Goal: Task Accomplishment & Management: Use online tool/utility

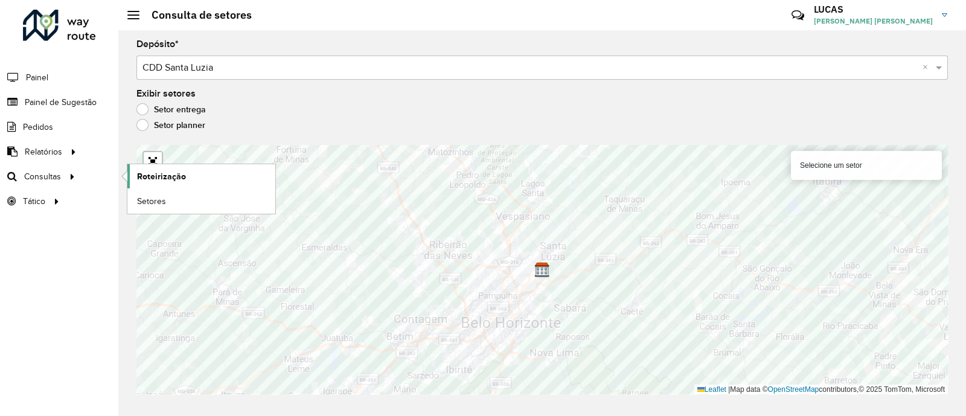
click at [165, 180] on span "Roteirização" at bounding box center [161, 176] width 49 height 13
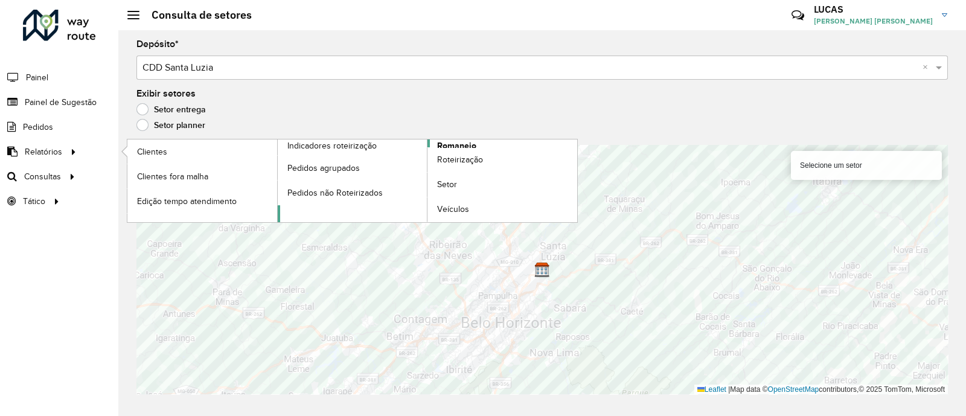
click at [443, 140] on span "Romaneio" at bounding box center [456, 145] width 39 height 13
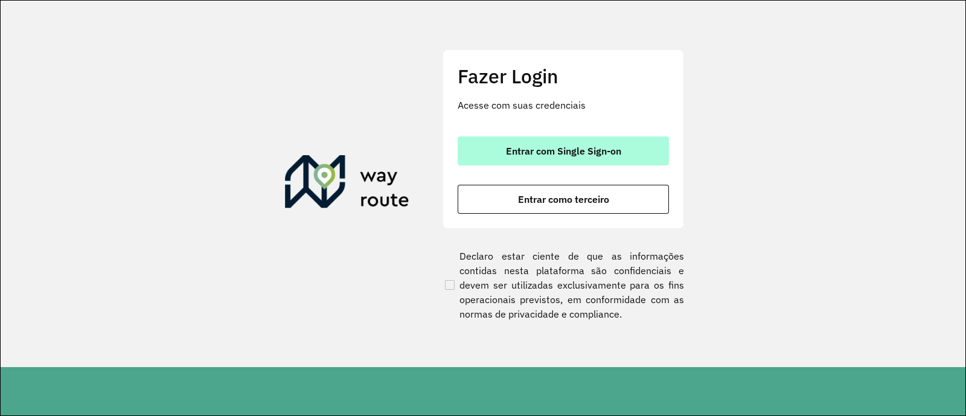
click at [628, 140] on button "Entrar com Single Sign-on" at bounding box center [563, 150] width 211 height 29
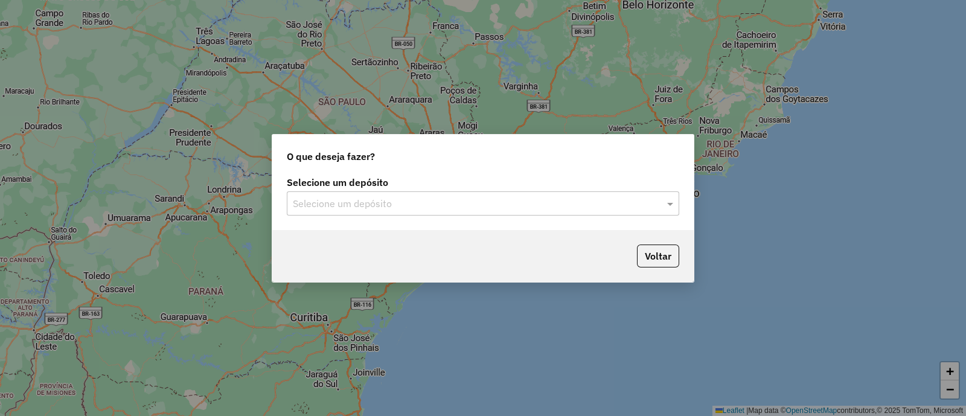
click at [386, 210] on input "text" at bounding box center [471, 204] width 356 height 14
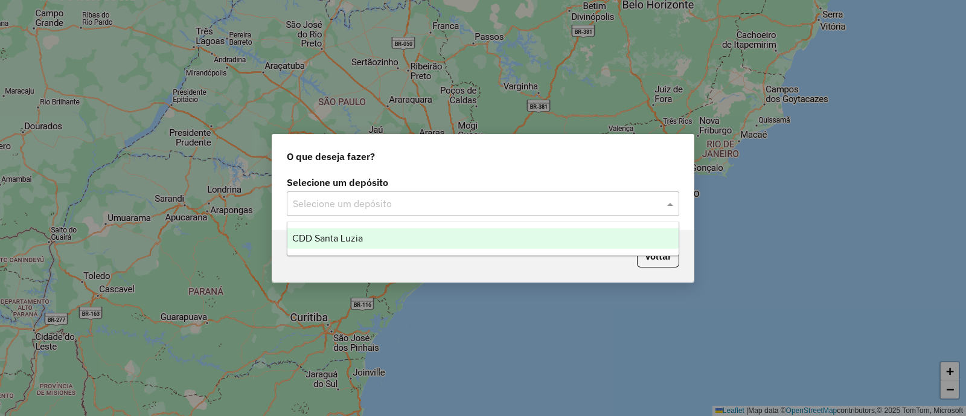
click at [368, 237] on div "CDD Santa Luzia" at bounding box center [482, 238] width 391 height 21
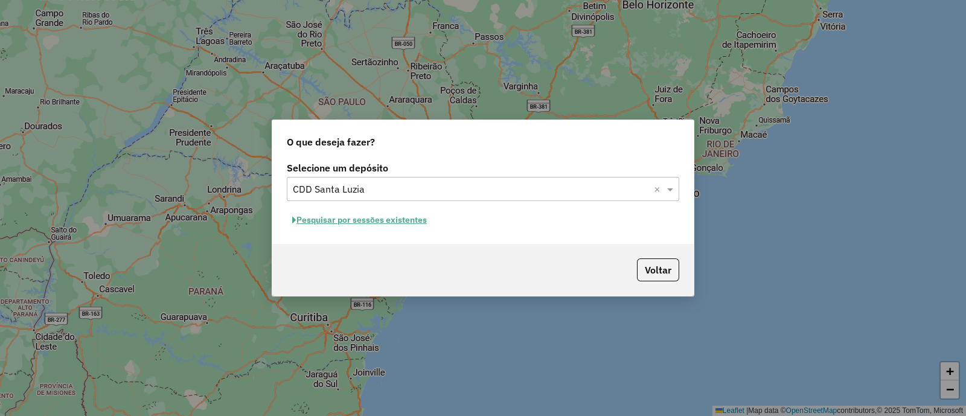
click at [394, 223] on button "Pesquisar por sessões existentes" at bounding box center [360, 220] width 146 height 19
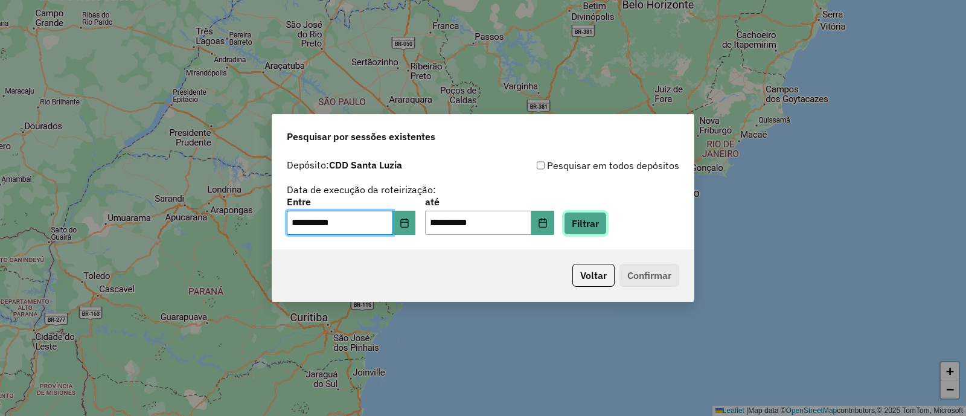
click at [607, 220] on button "Filtrar" at bounding box center [585, 223] width 43 height 23
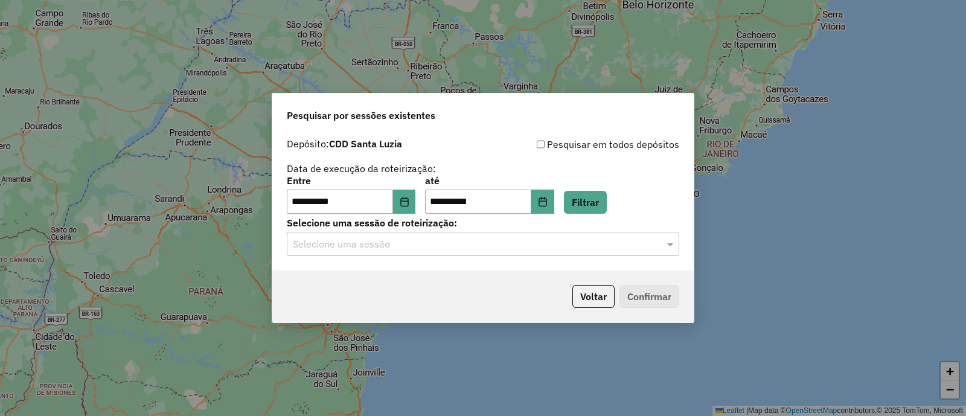
click at [592, 253] on div "Selecione uma sessão" at bounding box center [483, 244] width 392 height 24
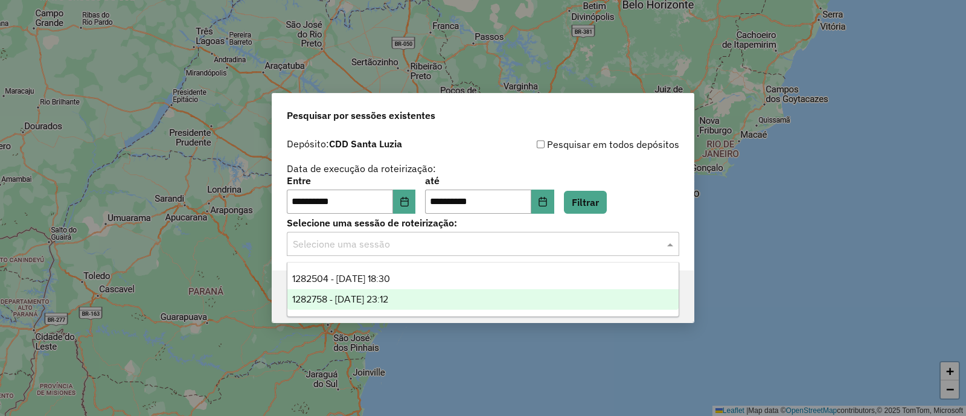
click at [459, 293] on div "1282758 - 25/09/2025 23:12" at bounding box center [482, 299] width 391 height 21
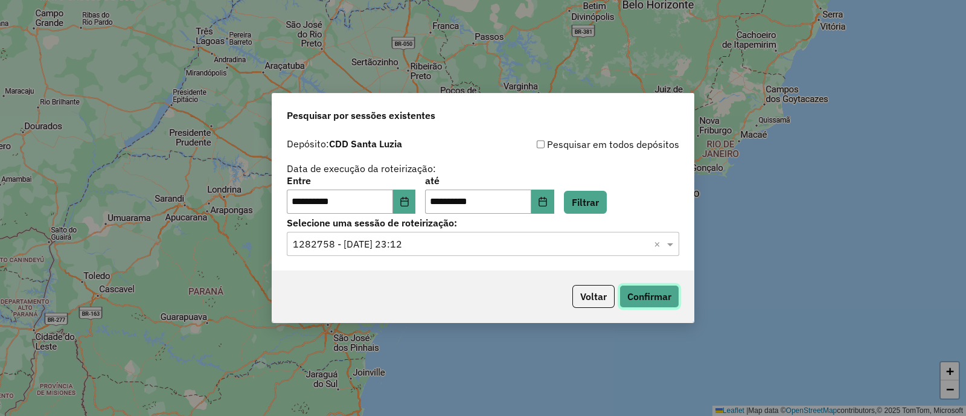
click at [630, 292] on button "Confirmar" at bounding box center [649, 296] width 60 height 23
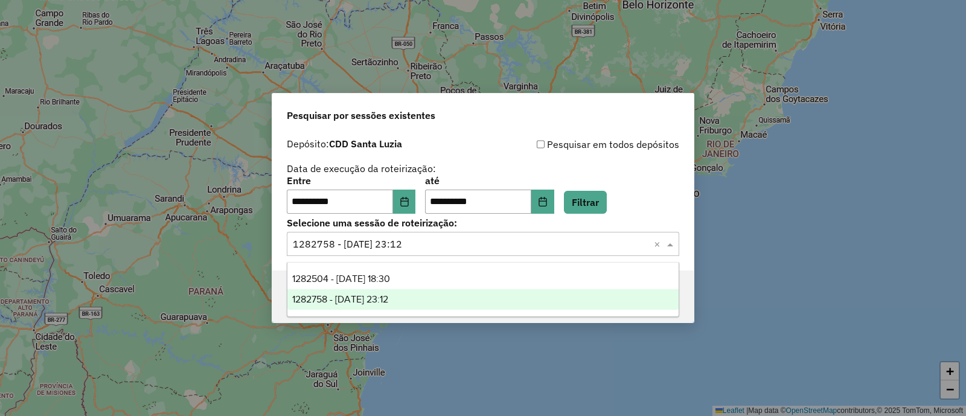
click at [380, 252] on div "Selecione uma sessão × 1282758 - 25/09/2025 23:12 ×" at bounding box center [483, 244] width 392 height 24
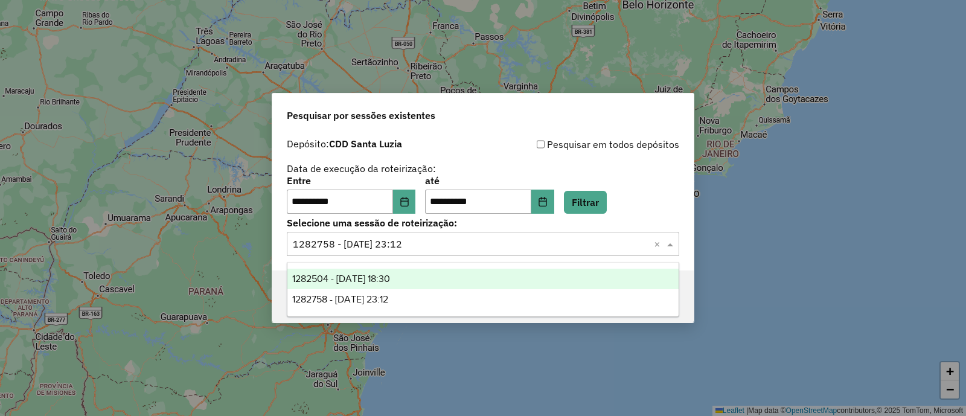
click at [376, 276] on span "1282504 - 25/09/2025 18:30" at bounding box center [341, 278] width 98 height 10
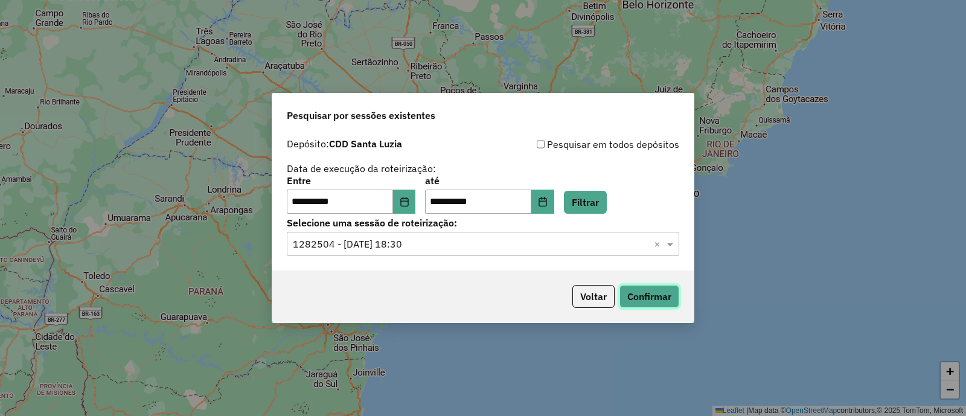
click at [643, 290] on button "Confirmar" at bounding box center [649, 296] width 60 height 23
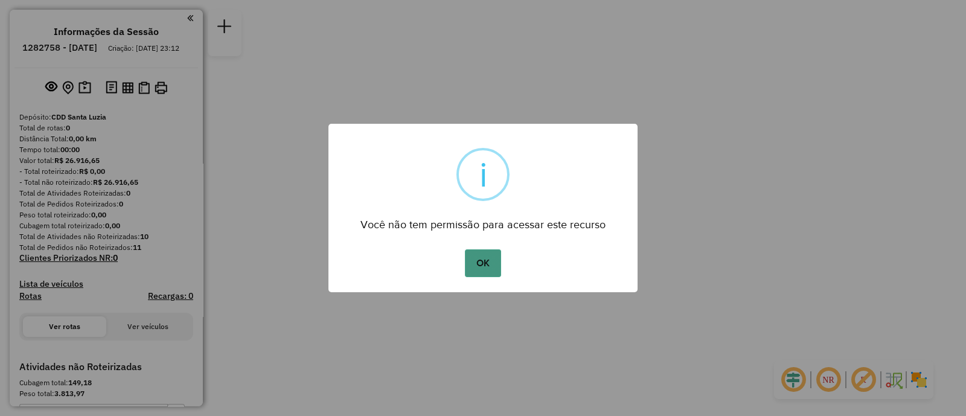
click at [495, 264] on button "OK" at bounding box center [483, 263] width 36 height 28
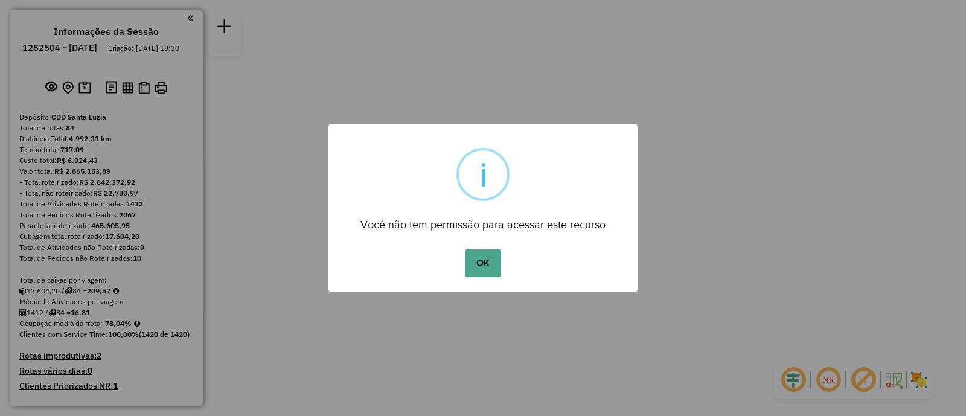
click at [460, 264] on div "OK No Cancel" at bounding box center [482, 263] width 309 height 34
click at [466, 263] on button "OK" at bounding box center [483, 263] width 36 height 28
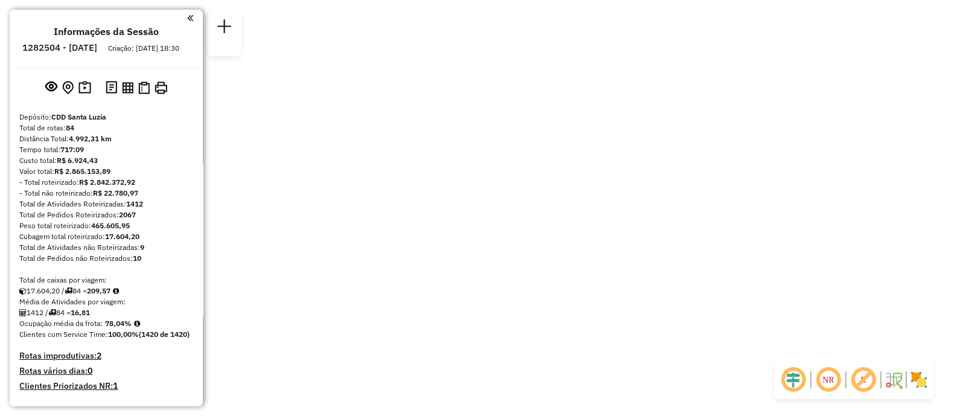
click at [466, 244] on div "OK No Cancel" at bounding box center [483, 235] width 155 height 17
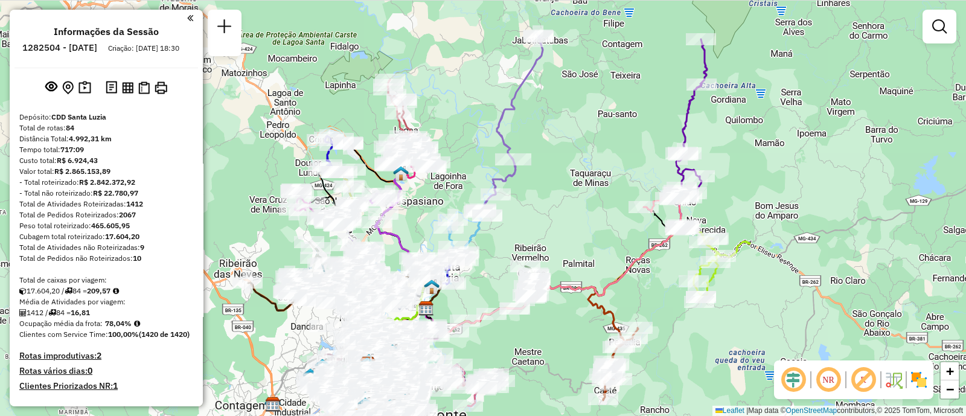
drag, startPoint x: 586, startPoint y: 127, endPoint x: 577, endPoint y: 194, distance: 67.6
click at [577, 194] on div "Janela de atendimento Grade de atendimento Capacidade Transportadoras Veículos …" at bounding box center [483, 208] width 966 height 416
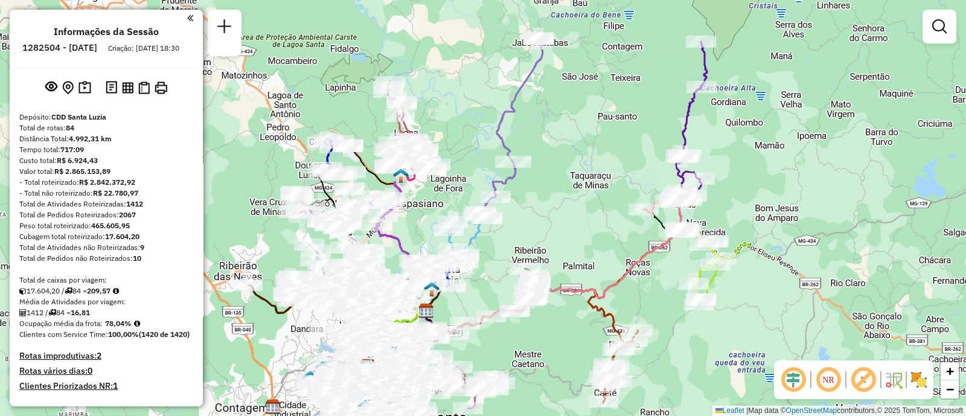
click at [565, 231] on div "Janela de atendimento Grade de atendimento Capacidade Transportadoras Veículos …" at bounding box center [483, 208] width 966 height 416
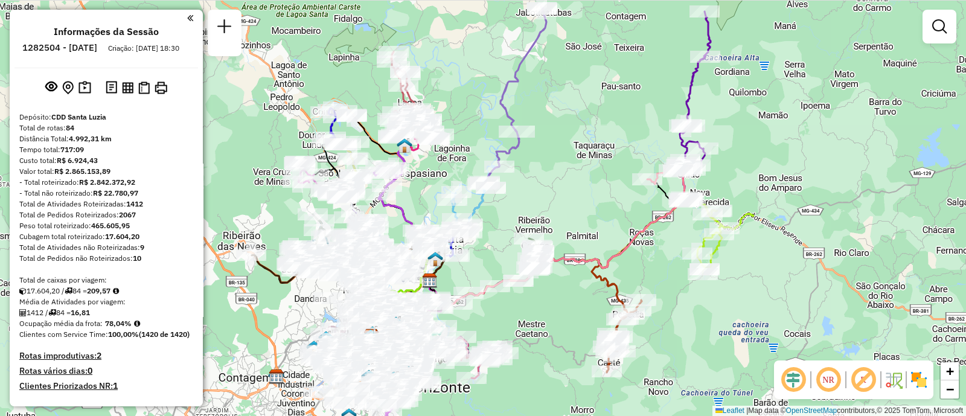
drag, startPoint x: 568, startPoint y: 222, endPoint x: 575, endPoint y: 208, distance: 15.7
click at [575, 208] on div "Janela de atendimento Grade de atendimento Capacidade Transportadoras Veículos …" at bounding box center [483, 208] width 966 height 416
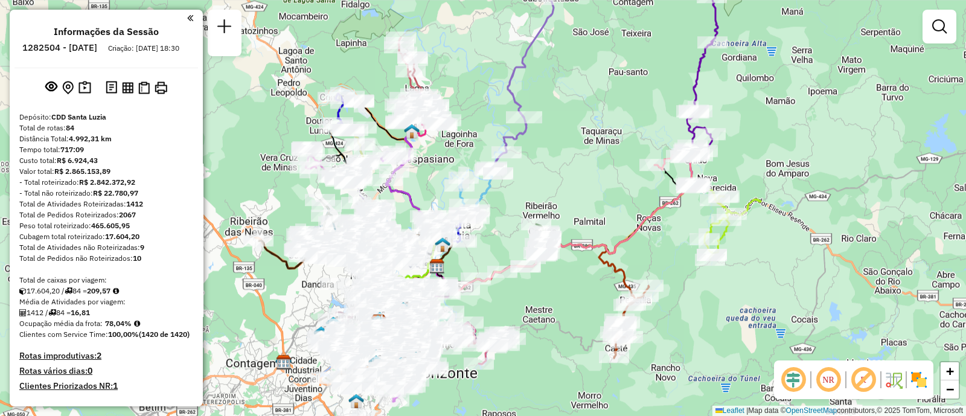
drag, startPoint x: 272, startPoint y: 298, endPoint x: 310, endPoint y: 276, distance: 44.3
click at [302, 279] on div "Janela de atendimento Grade de atendimento Capacidade Transportadoras Veículos …" at bounding box center [483, 208] width 966 height 416
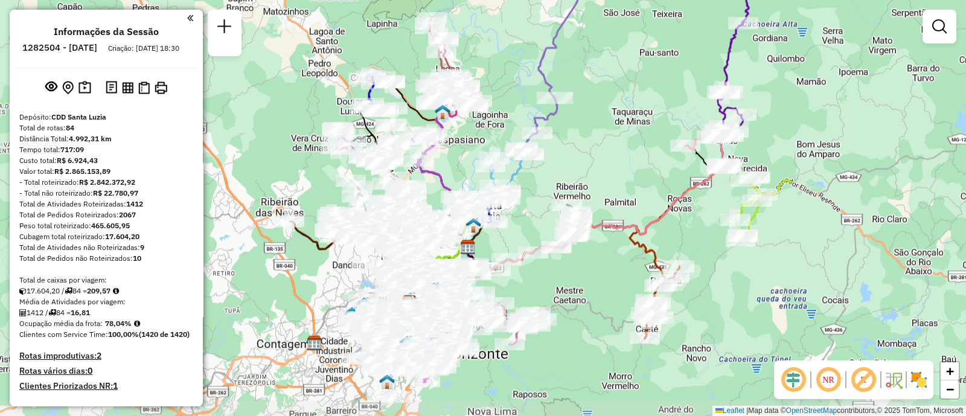
drag, startPoint x: 310, startPoint y: 276, endPoint x: 383, endPoint y: 238, distance: 81.5
click at [359, 251] on div "Janela de atendimento Grade de atendimento Capacidade Transportadoras Veículos …" at bounding box center [483, 208] width 966 height 416
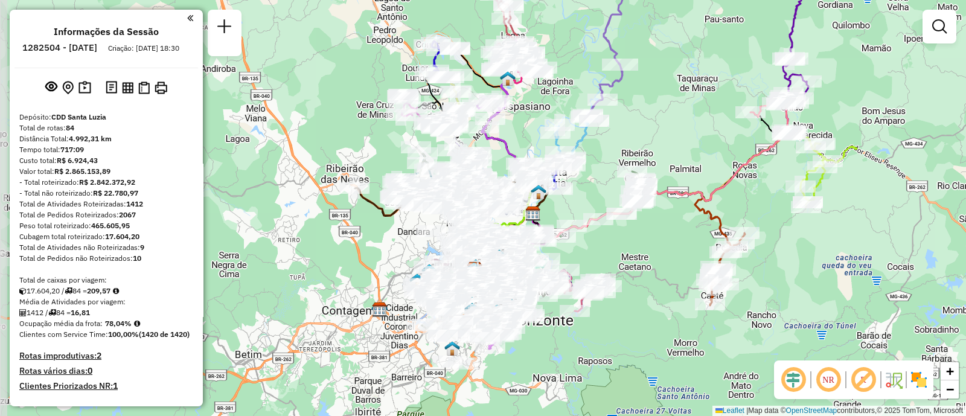
click at [383, 238] on div "Janela de atendimento Grade de atendimento Capacidade Transportadoras Veículos …" at bounding box center [483, 208] width 966 height 416
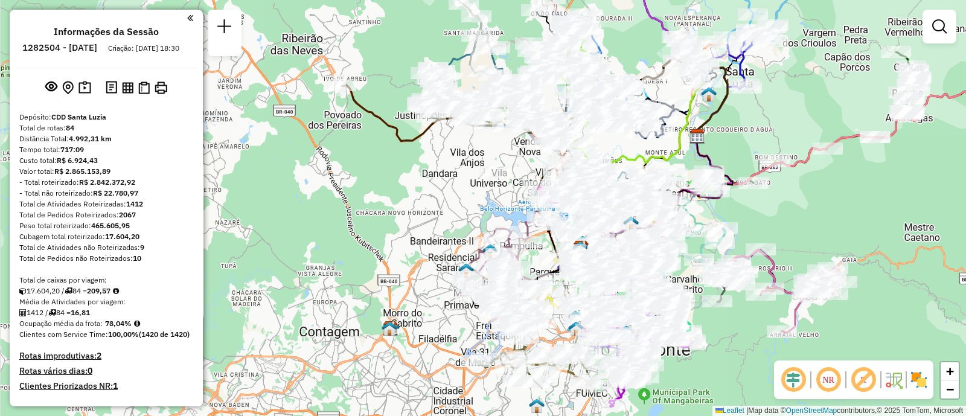
drag, startPoint x: 317, startPoint y: 284, endPoint x: 312, endPoint y: 196, distance: 87.7
click at [312, 197] on div "Janela de atendimento Grade de atendimento Capacidade Transportadoras Veículos …" at bounding box center [483, 208] width 966 height 416
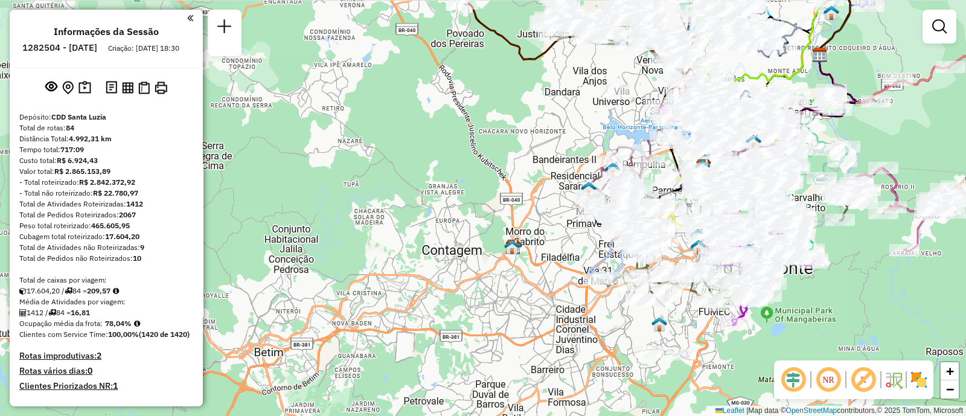
drag, startPoint x: 892, startPoint y: 280, endPoint x: 789, endPoint y: 318, distance: 109.5
click at [789, 318] on div "Janela de atendimento Grade de atendimento Capacidade Transportadoras Veículos …" at bounding box center [483, 208] width 966 height 416
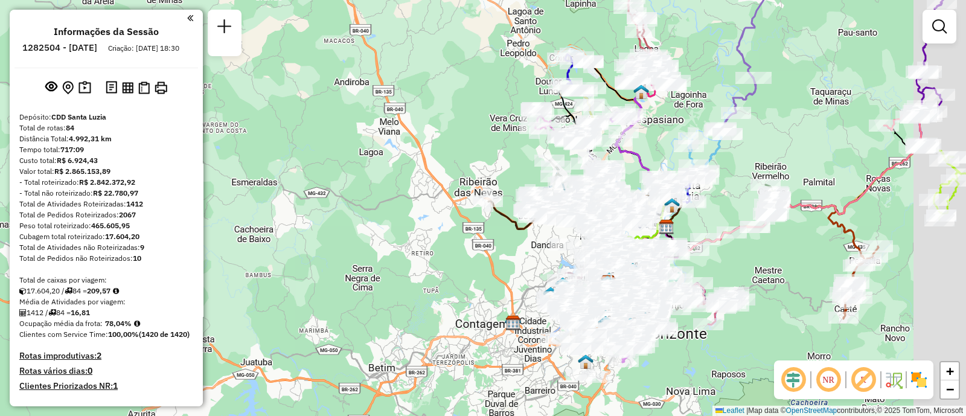
drag, startPoint x: 820, startPoint y: 229, endPoint x: 735, endPoint y: 249, distance: 87.3
click at [735, 249] on div "Janela de atendimento Grade de atendimento Capacidade Transportadoras Veículos …" at bounding box center [483, 208] width 966 height 416
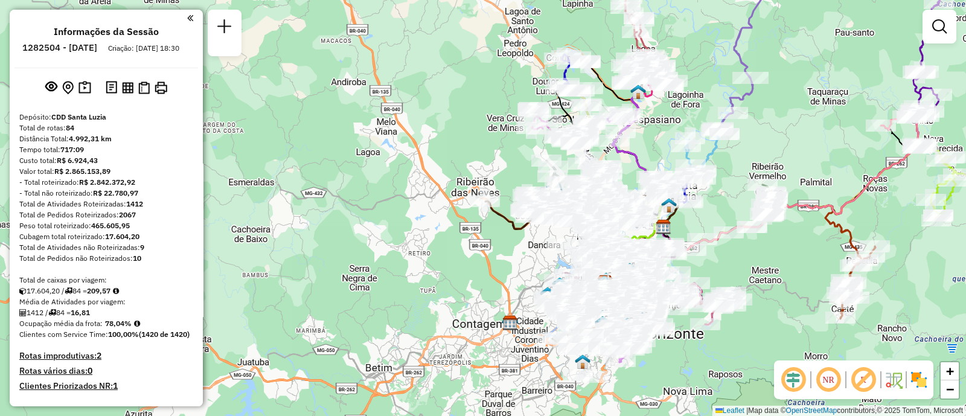
click at [951, 39] on div at bounding box center [940, 27] width 34 height 34
click at [944, 30] on em at bounding box center [939, 26] width 14 height 14
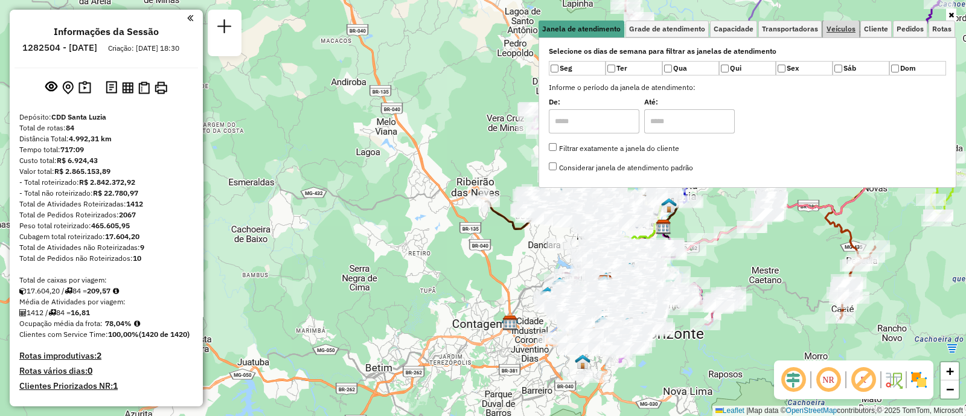
click at [836, 30] on span "Veículos" at bounding box center [841, 28] width 29 height 7
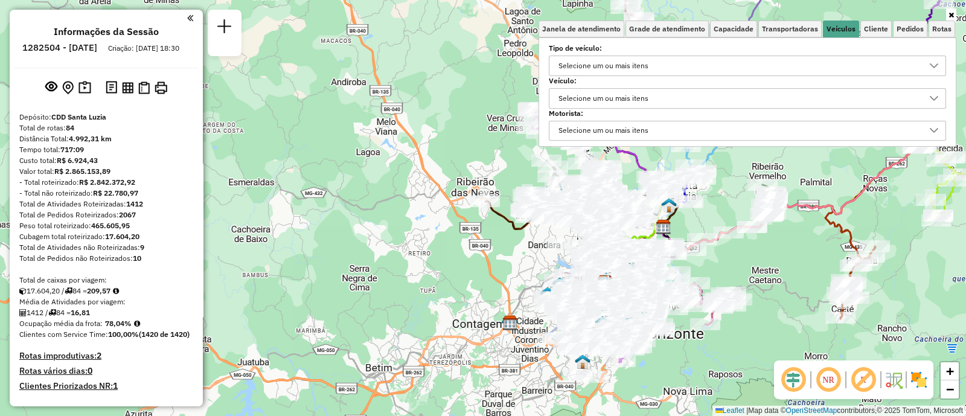
click at [646, 95] on div "Selecione um ou mais itens" at bounding box center [603, 98] width 98 height 19
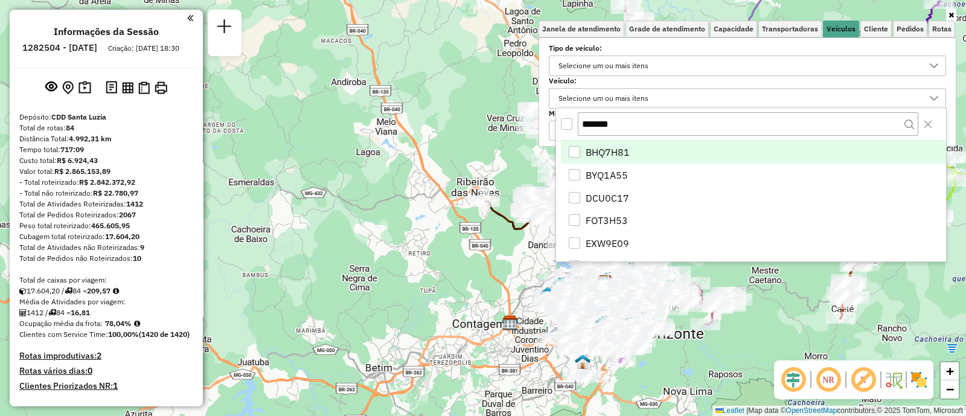
scroll to position [6, 41]
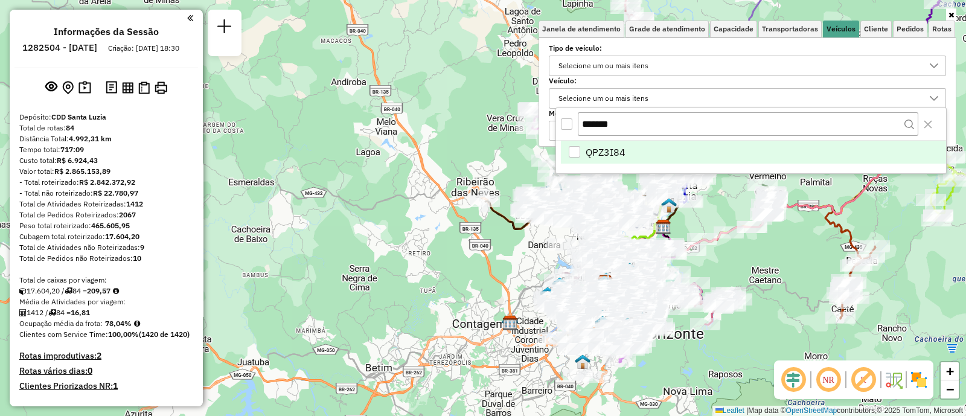
type input "*******"
click at [604, 153] on span "QPZ3I84" at bounding box center [606, 152] width 40 height 14
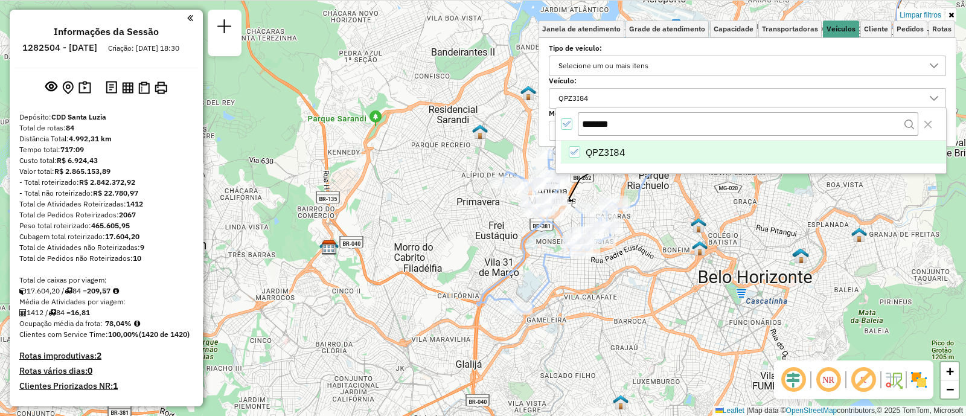
drag, startPoint x: 635, startPoint y: 268, endPoint x: 610, endPoint y: 327, distance: 63.3
click at [610, 327] on div "Limpar filtros Janela de atendimento Grade de atendimento Capacidade Transporta…" at bounding box center [483, 208] width 966 height 416
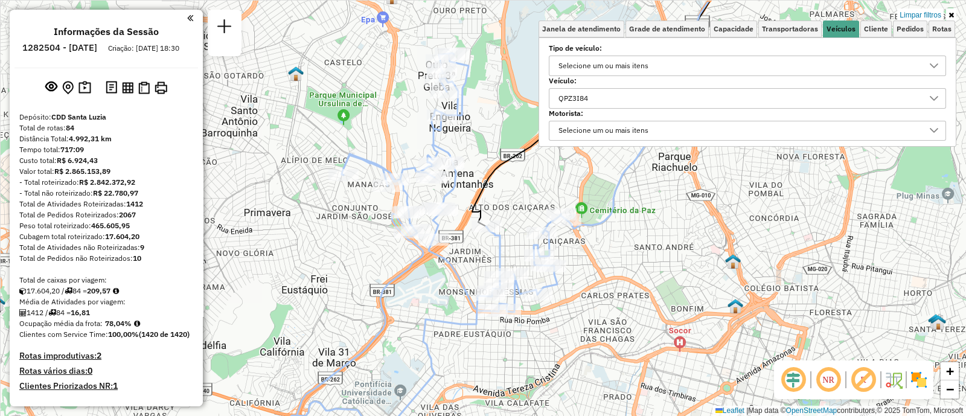
drag, startPoint x: 549, startPoint y: 327, endPoint x: 527, endPoint y: 382, distance: 59.9
click at [527, 382] on div "Limpar filtros Janela de atendimento Grade de atendimento Capacidade Transporta…" at bounding box center [483, 208] width 966 height 416
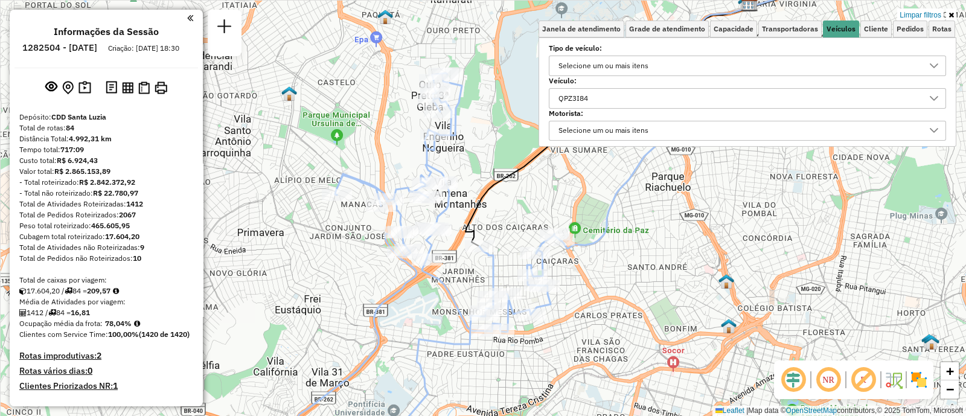
click at [592, 100] on div "QPZ3I84" at bounding box center [573, 98] width 38 height 19
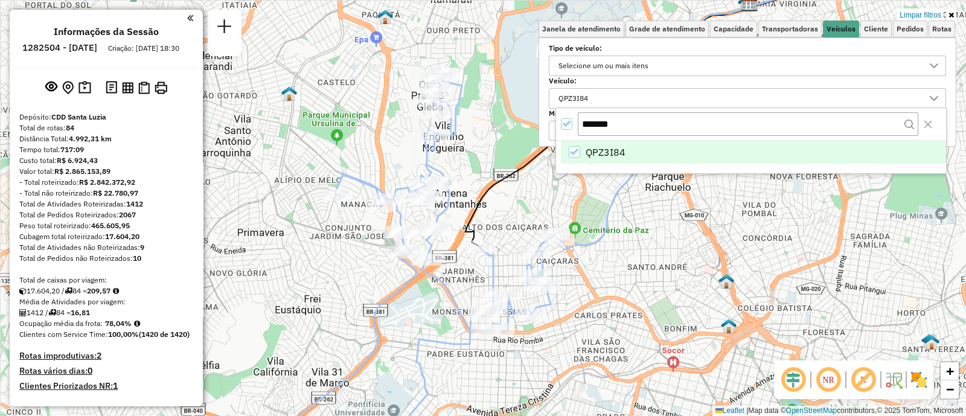
click at [583, 149] on li "QPZ3I84" at bounding box center [753, 152] width 385 height 23
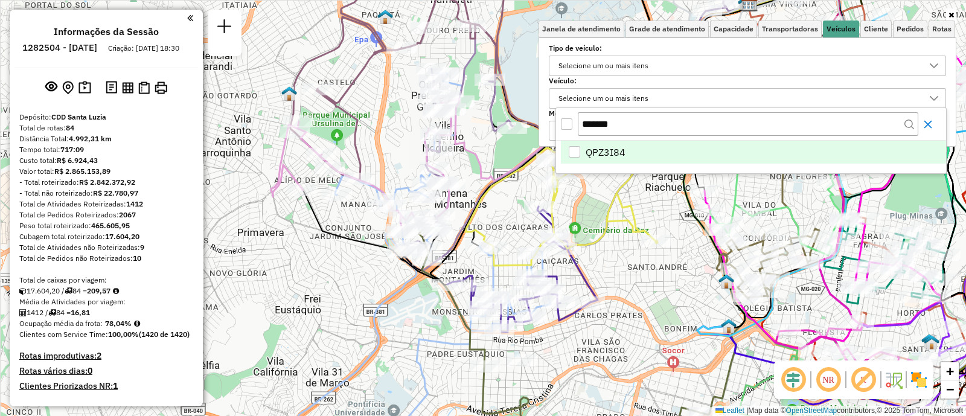
click at [924, 125] on icon "Close" at bounding box center [928, 125] width 10 height 10
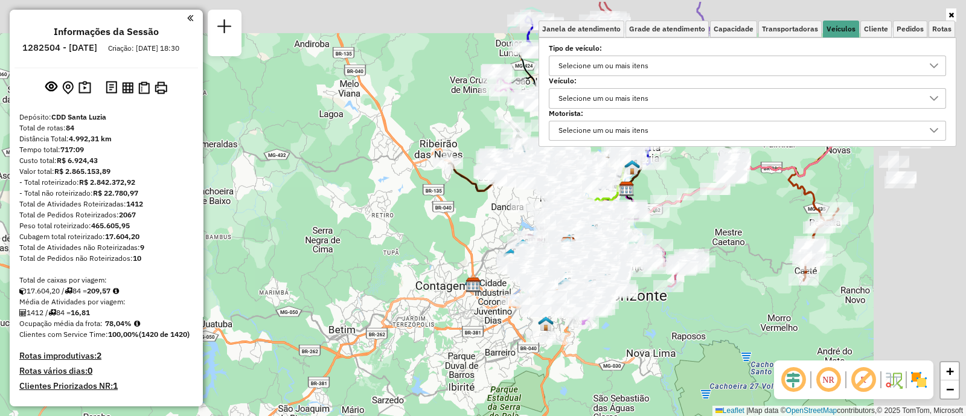
drag, startPoint x: 873, startPoint y: 258, endPoint x: 627, endPoint y: 323, distance: 254.7
click at [631, 320] on div "Janela de atendimento Grade de atendimento Capacidade Transportadoras Veículos …" at bounding box center [483, 208] width 966 height 416
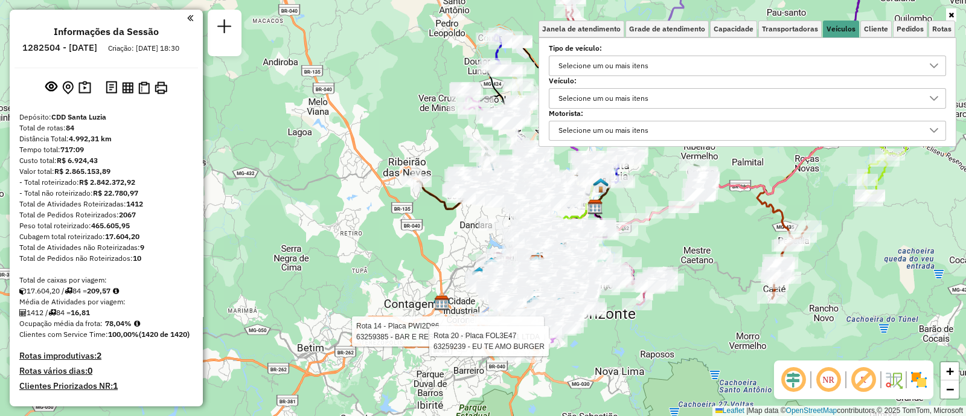
click at [689, 92] on div "Selecione um ou mais itens" at bounding box center [738, 98] width 368 height 19
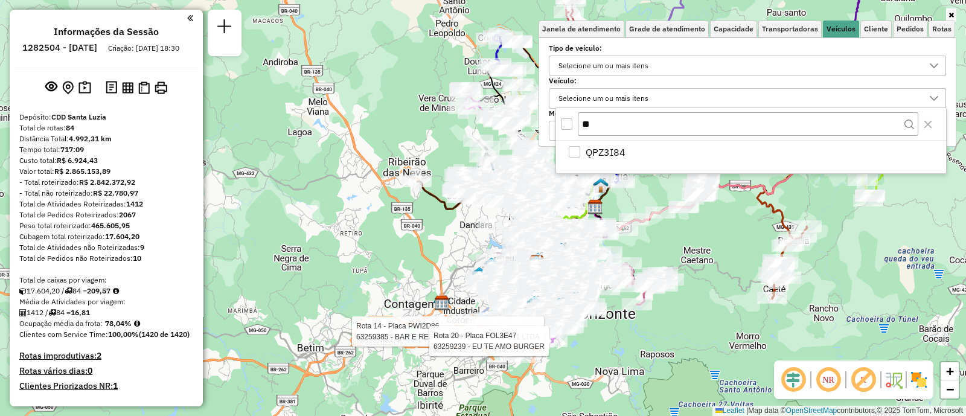
type input "*"
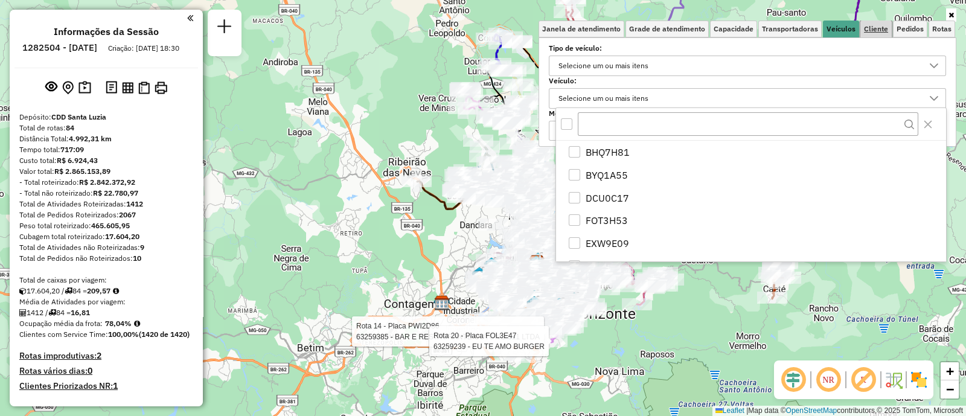
click at [883, 25] on span "Cliente" at bounding box center [876, 28] width 24 height 7
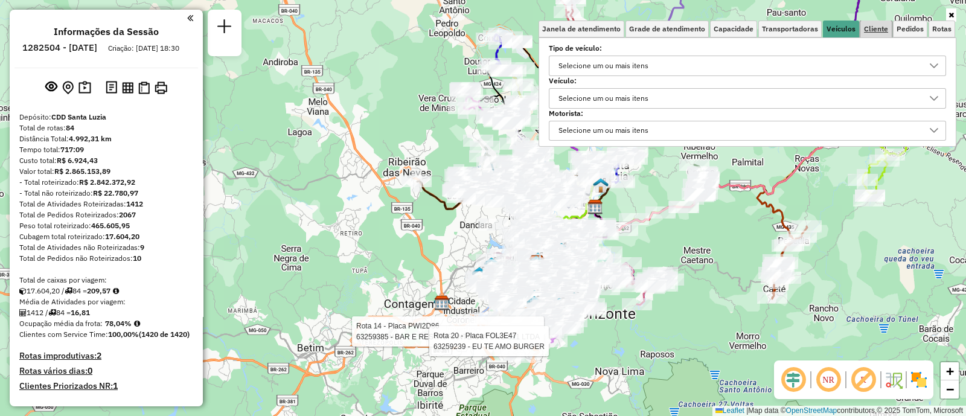
click at [883, 25] on span "Cliente" at bounding box center [876, 28] width 24 height 7
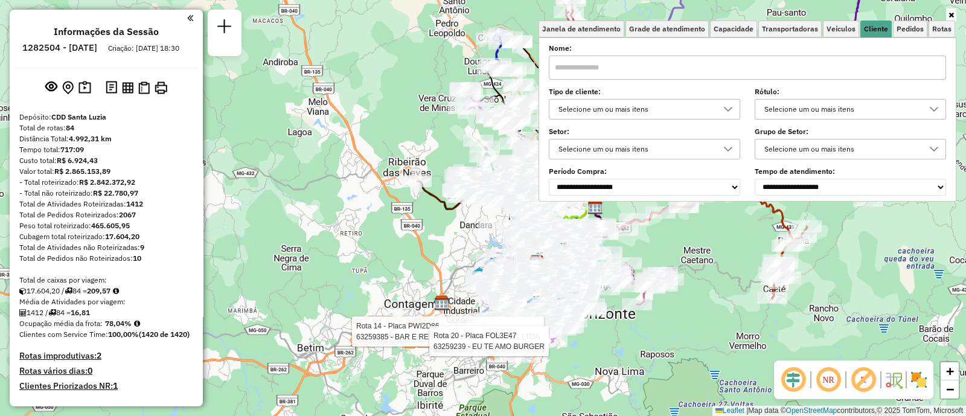
click at [659, 116] on div "Selecione um ou mais itens" at bounding box center [635, 109] width 162 height 19
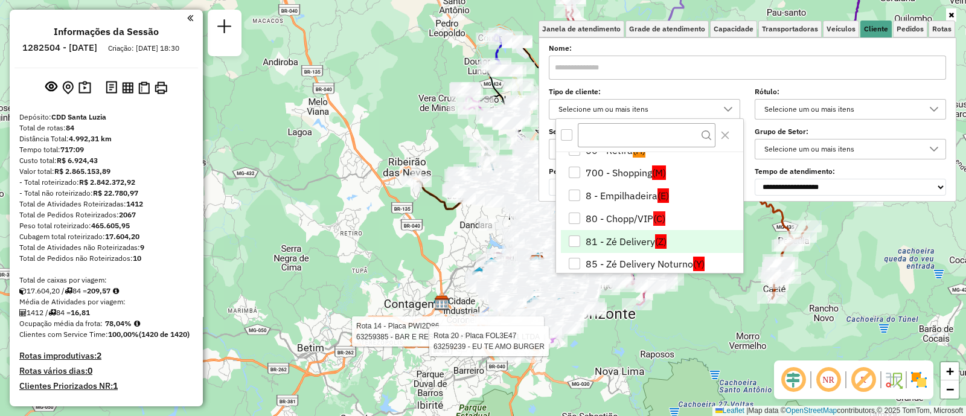
scroll to position [208, 0]
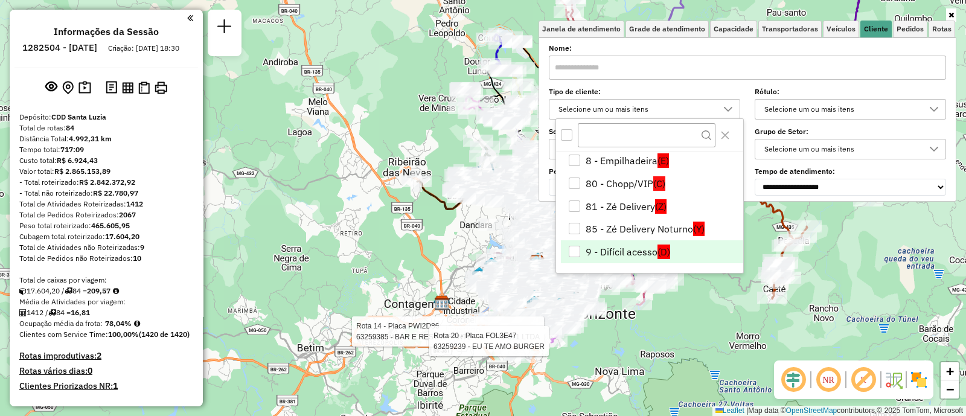
click at [625, 251] on li "9 - Difícil acesso (D)" at bounding box center [652, 251] width 182 height 23
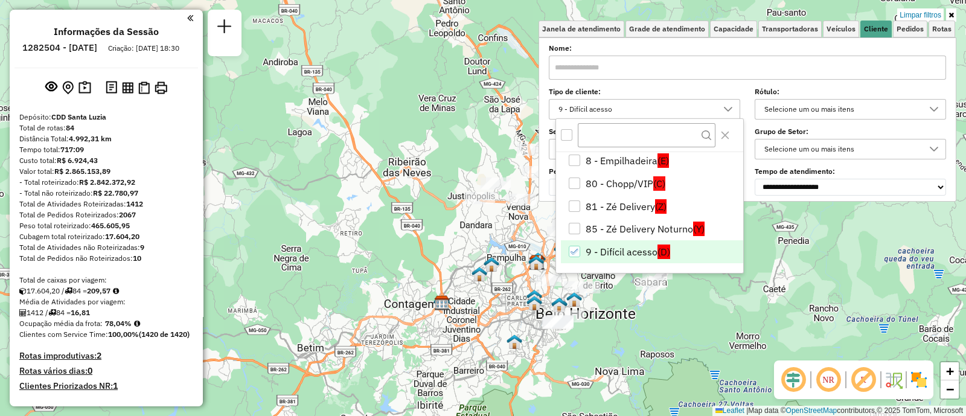
click at [684, 342] on div "Limpar filtros Janela de atendimento Grade de atendimento Capacidade Transporta…" at bounding box center [483, 208] width 966 height 416
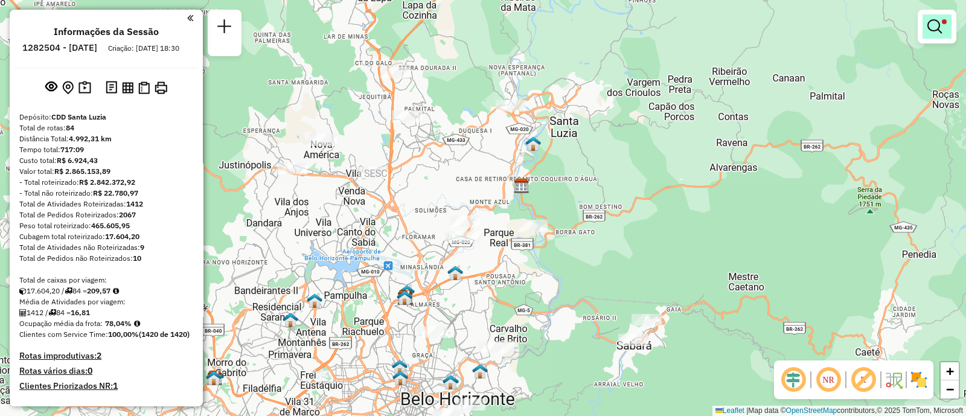
click at [945, 36] on link at bounding box center [937, 26] width 29 height 24
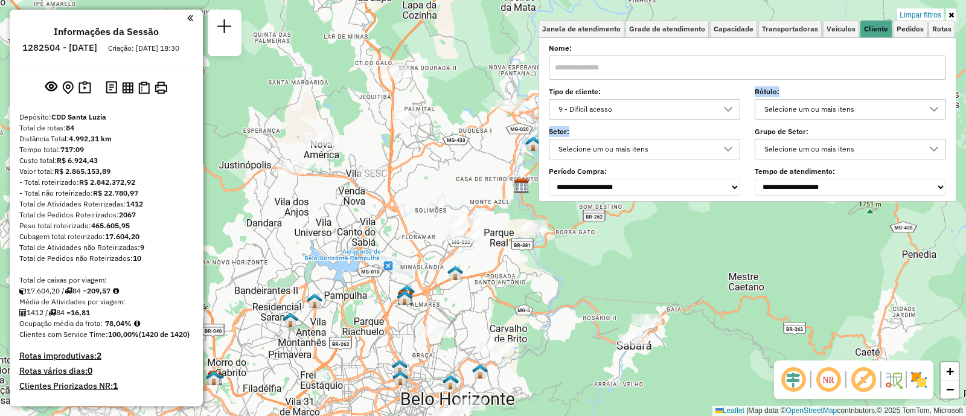
click at [658, 118] on div "**********" at bounding box center [747, 120] width 397 height 149
click at [649, 117] on div "9 - Difícil acesso" at bounding box center [635, 109] width 162 height 19
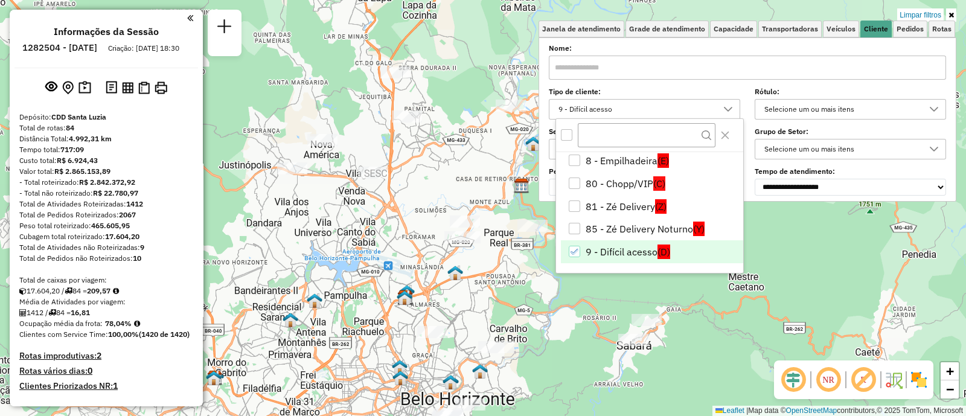
click at [568, 254] on li "9 - Difícil acesso (D)" at bounding box center [652, 251] width 182 height 23
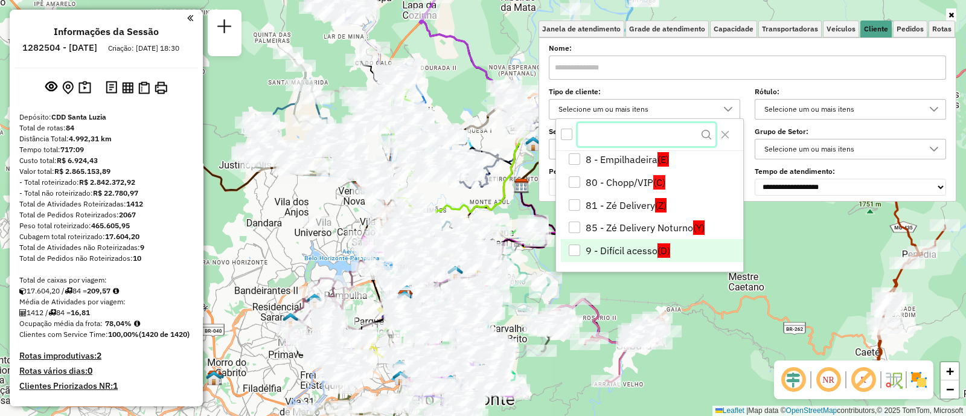
click at [632, 138] on input "text" at bounding box center [647, 134] width 138 height 23
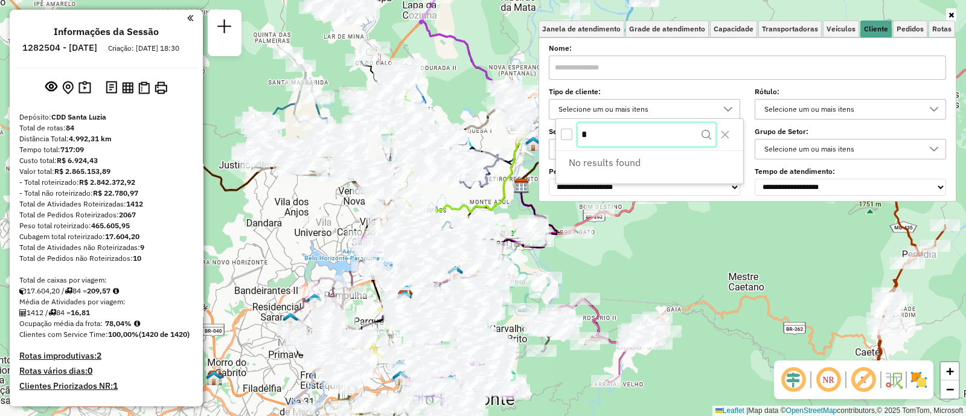
scroll to position [0, 0]
type input "**"
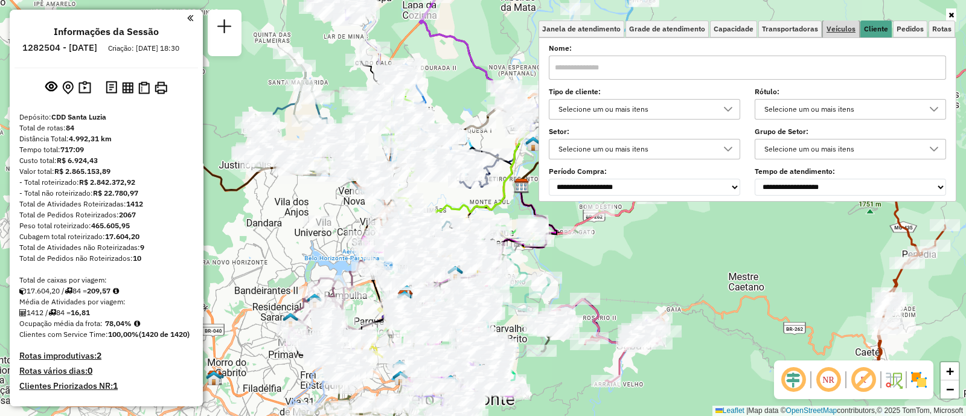
click at [848, 28] on span "Veículos" at bounding box center [841, 28] width 29 height 7
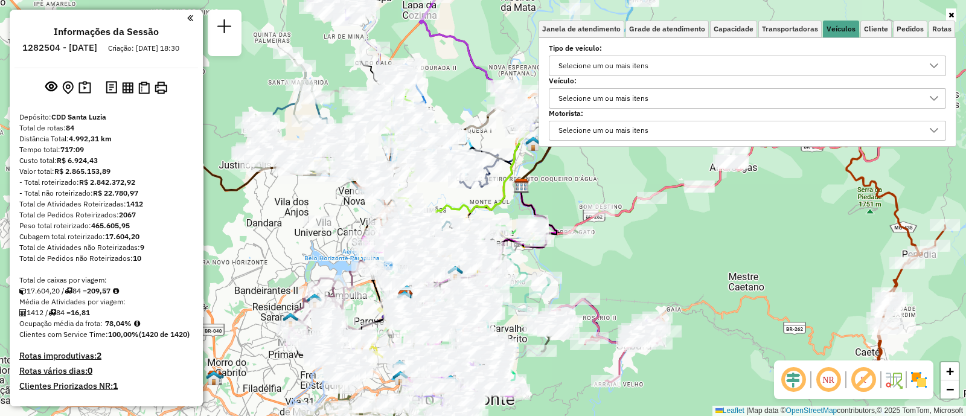
click at [577, 103] on div "Selecione um ou mais itens" at bounding box center [603, 98] width 98 height 19
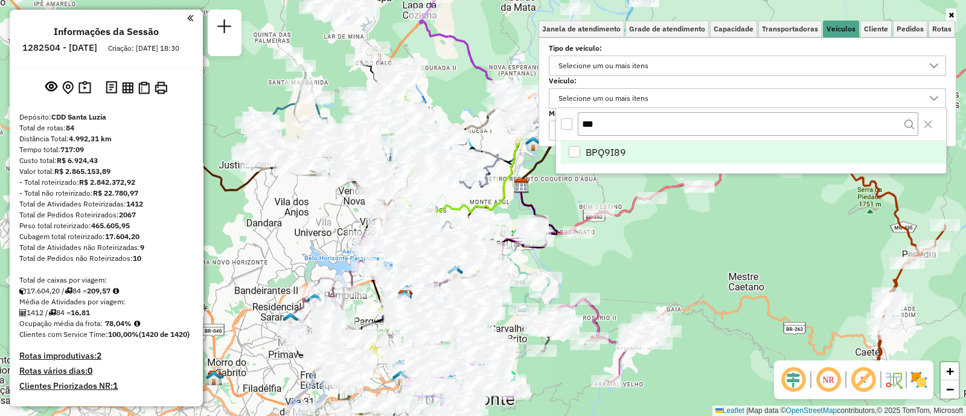
type input "***"
click at [664, 146] on li "BPQ9I89" at bounding box center [753, 152] width 385 height 23
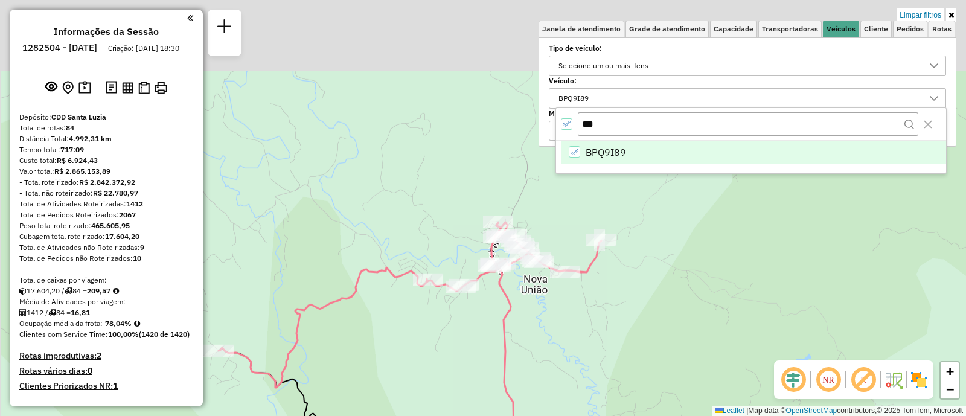
drag, startPoint x: 422, startPoint y: 223, endPoint x: 579, endPoint y: 343, distance: 197.7
click at [581, 347] on div "Limpar filtros Janela de atendimento Grade de atendimento Capacidade Transporta…" at bounding box center [483, 208] width 966 height 416
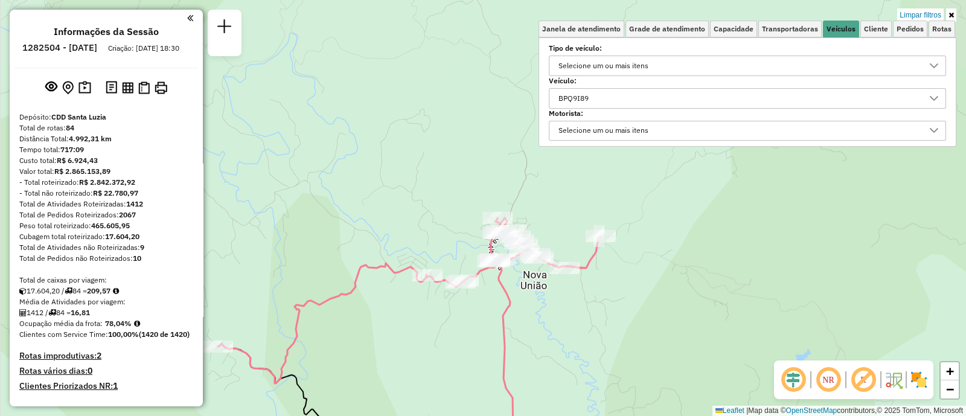
drag, startPoint x: 579, startPoint y: 343, endPoint x: 574, endPoint y: 334, distance: 10.6
click at [574, 336] on div "Limpar filtros Janela de atendimento Grade de atendimento Capacidade Transporta…" at bounding box center [483, 208] width 966 height 416
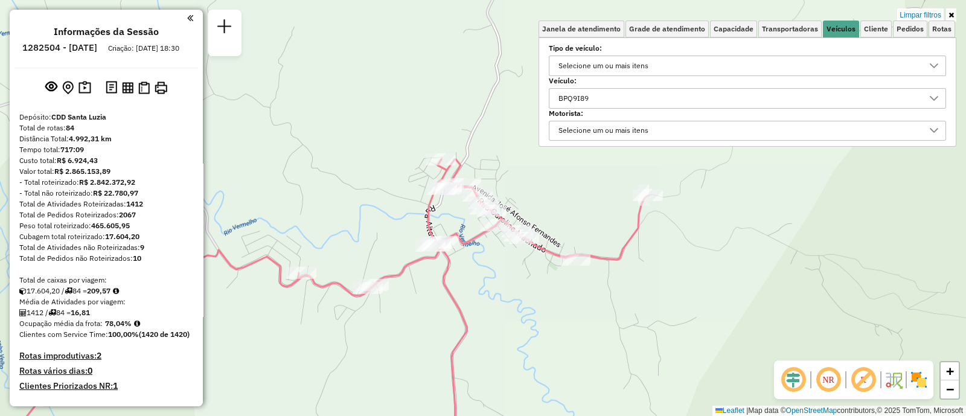
drag, startPoint x: 600, startPoint y: 204, endPoint x: 595, endPoint y: 267, distance: 63.0
click at [595, 267] on div "Limpar filtros Janela de atendimento Grade de atendimento Capacidade Transporta…" at bounding box center [483, 208] width 966 height 416
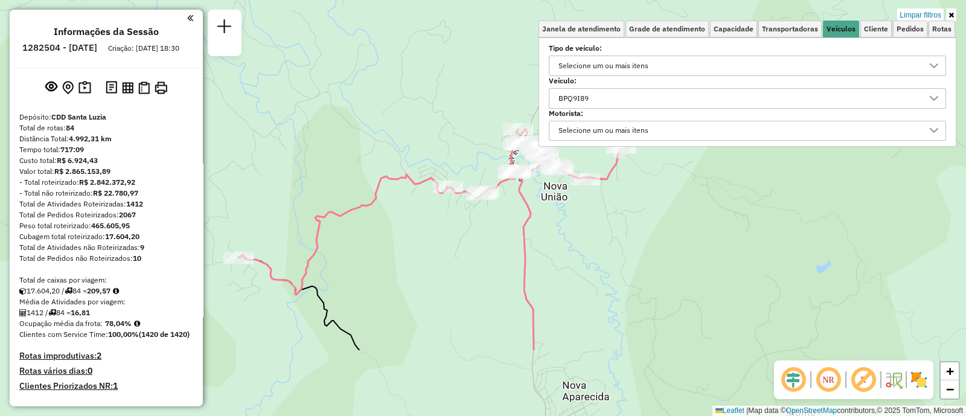
drag, startPoint x: 637, startPoint y: 290, endPoint x: 642, endPoint y: 208, distance: 82.9
click at [642, 208] on div "Limpar filtros Janela de atendimento Grade de atendimento Capacidade Transporta…" at bounding box center [483, 208] width 966 height 416
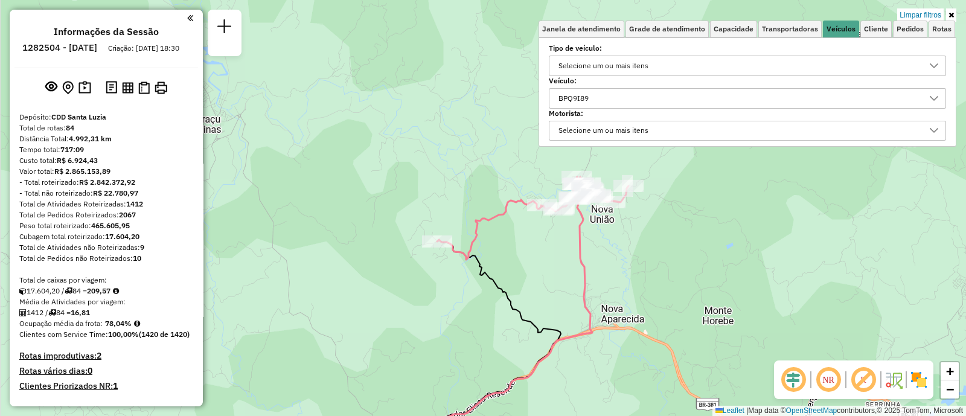
click at [953, 14] on icon at bounding box center [950, 14] width 5 height 7
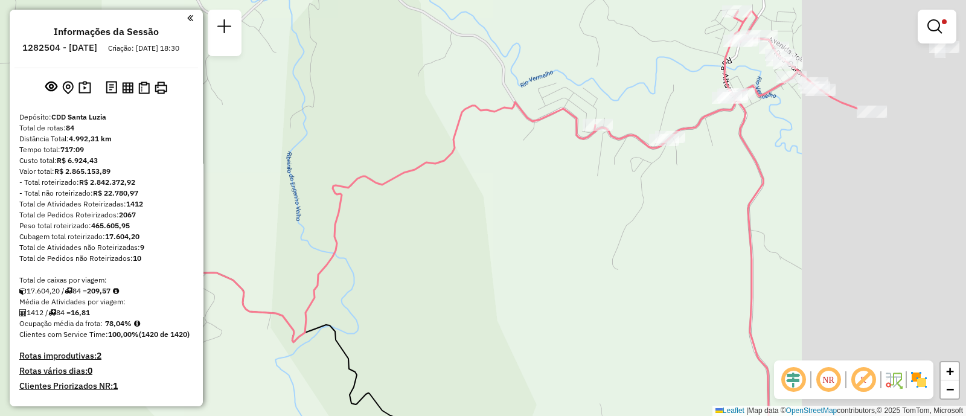
drag, startPoint x: 664, startPoint y: 235, endPoint x: 526, endPoint y: 259, distance: 139.7
click at [528, 257] on div "Limpar filtros Janela de atendimento Grade de atendimento Capacidade Transporta…" at bounding box center [483, 208] width 966 height 416
click at [526, 259] on div "Limpar filtros Janela de atendimento Grade de atendimento Capacidade Transporta…" at bounding box center [483, 208] width 966 height 416
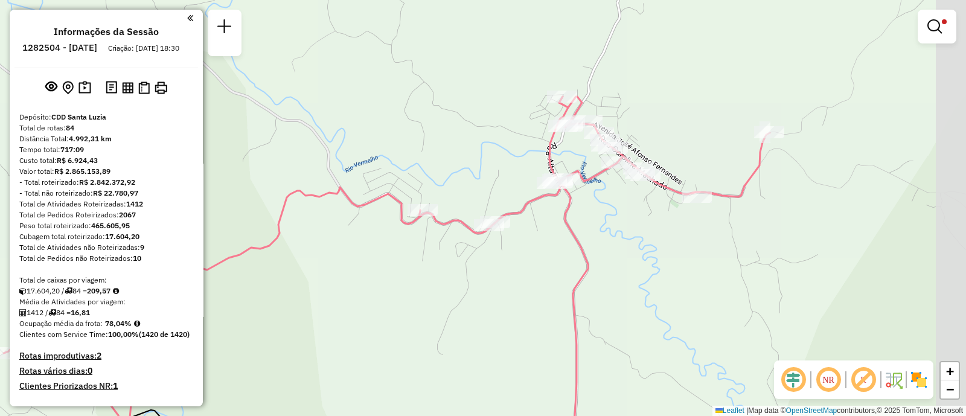
drag, startPoint x: 648, startPoint y: 214, endPoint x: 569, endPoint y: 279, distance: 102.5
click at [568, 286] on div "Limpar filtros Janela de atendimento Grade de atendimento Capacidade Transporta…" at bounding box center [483, 208] width 966 height 416
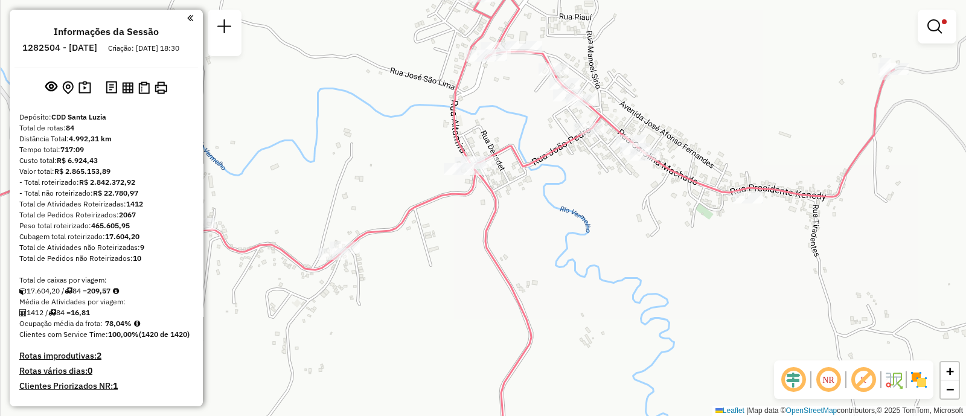
drag, startPoint x: 630, startPoint y: 252, endPoint x: 635, endPoint y: 272, distance: 21.2
click at [635, 272] on div "Limpar filtros Janela de atendimento Grade de atendimento Capacidade Transporta…" at bounding box center [483, 208] width 966 height 416
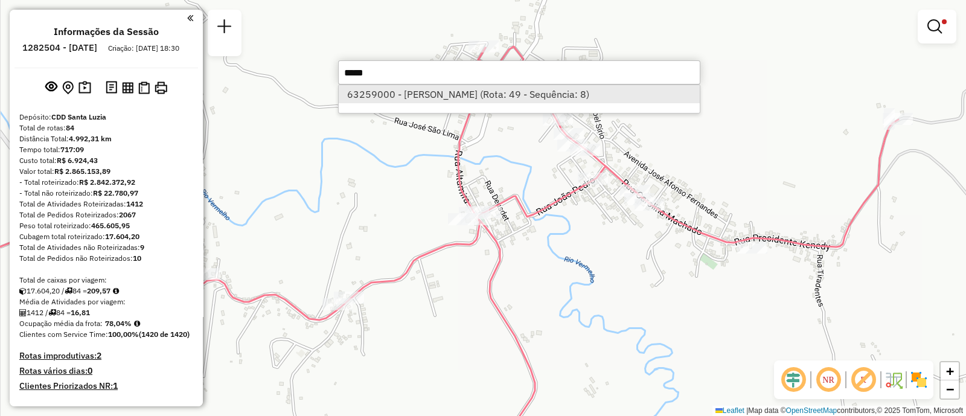
type input "*****"
click at [444, 100] on li "63259000 - JOSE REINALDO (Rota: 49 - Sequência: 8)" at bounding box center [519, 94] width 361 height 18
select select "**********"
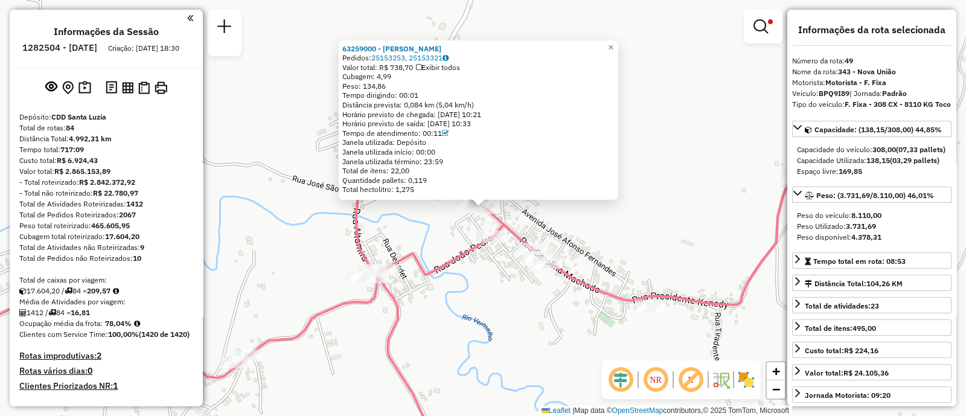
scroll to position [364, 0]
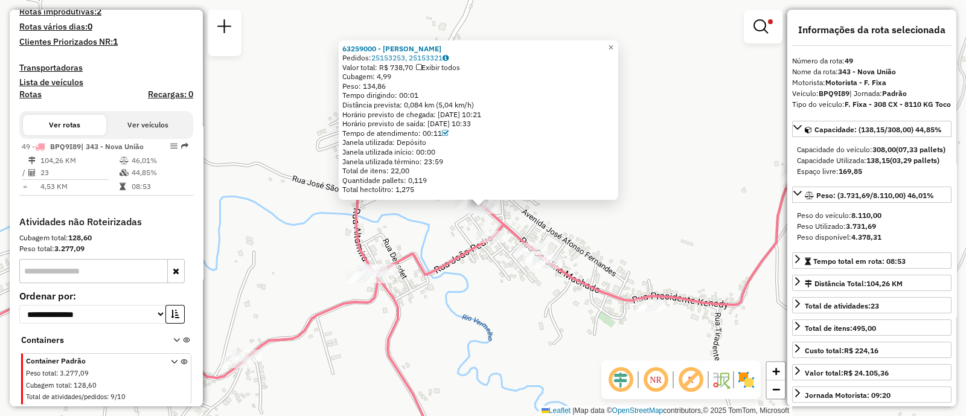
click at [576, 202] on div "Rota 49 - Placa BPQ9I89 63259000 - JOSE REINALDO 63259000 - JOSE REINALDO Pedid…" at bounding box center [483, 208] width 966 height 416
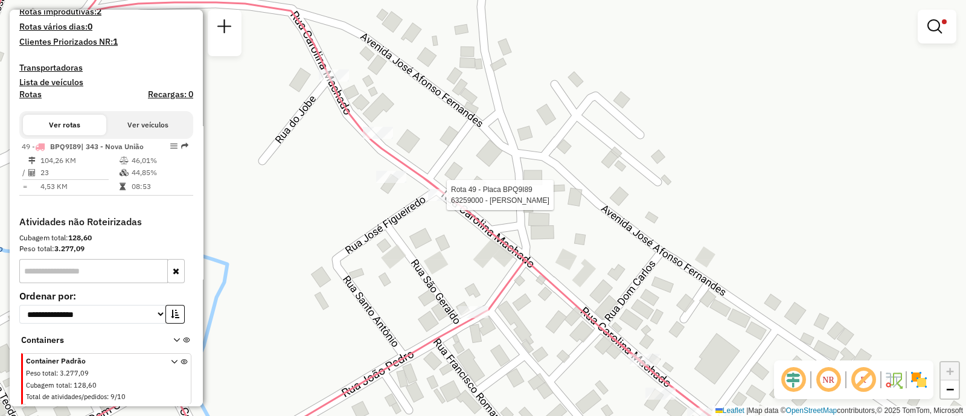
select select "**********"
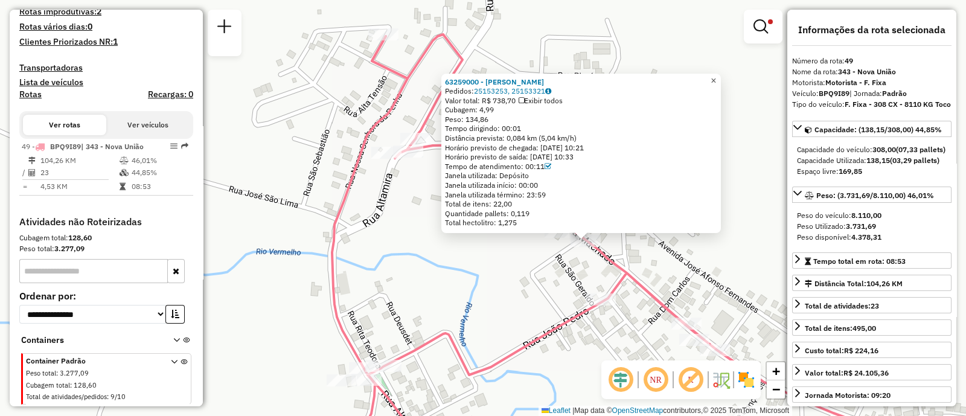
click at [716, 78] on span "×" at bounding box center [713, 80] width 5 height 10
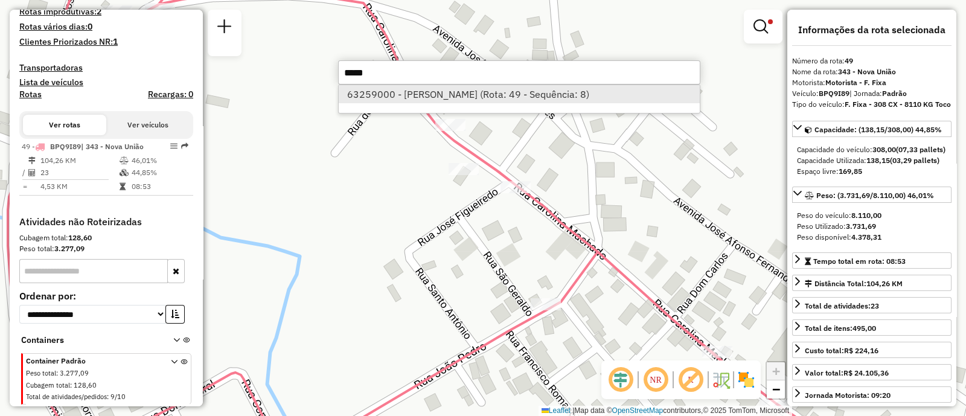
type input "*****"
click at [535, 92] on li "63259000 - JOSE REINALDO (Rota: 49 - Sequência: 8)" at bounding box center [519, 94] width 361 height 18
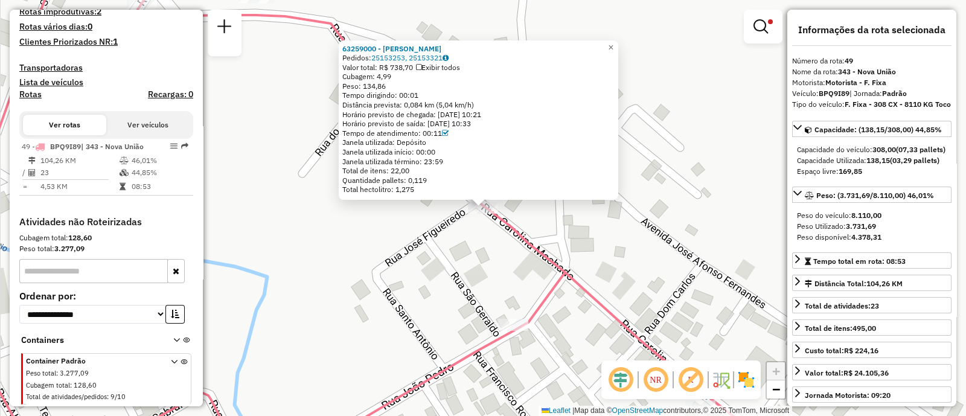
drag, startPoint x: 531, startPoint y: 268, endPoint x: 526, endPoint y: 265, distance: 6.2
click at [531, 268] on div "63259000 - JOSE REINALDO Pedidos: 25153253, 25153321 Valor total: R$ 738,70 Exi…" at bounding box center [483, 208] width 966 height 416
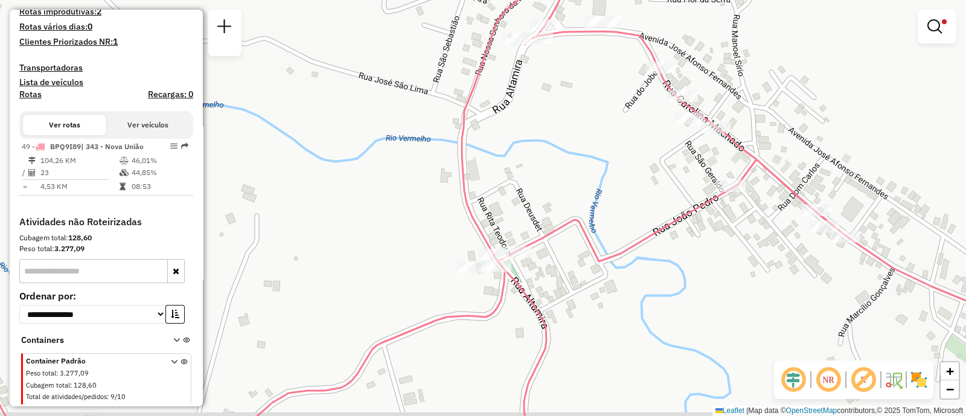
click at [942, 27] on link at bounding box center [937, 26] width 29 height 24
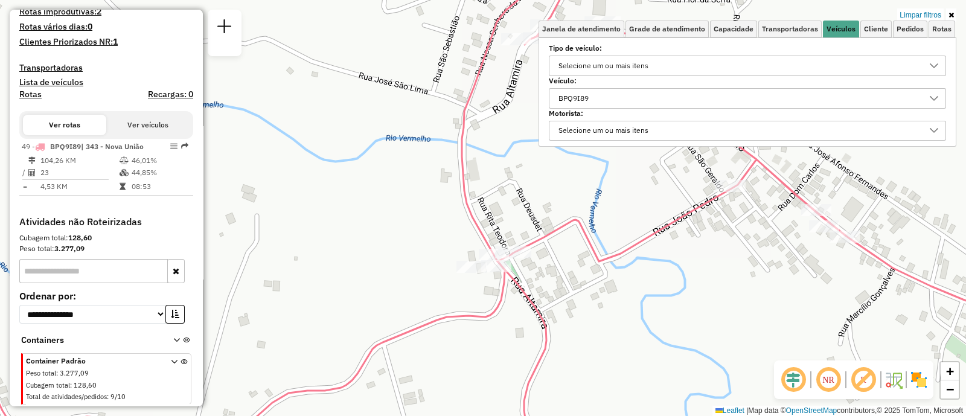
click at [618, 95] on div "BPQ9I89" at bounding box center [738, 98] width 368 height 19
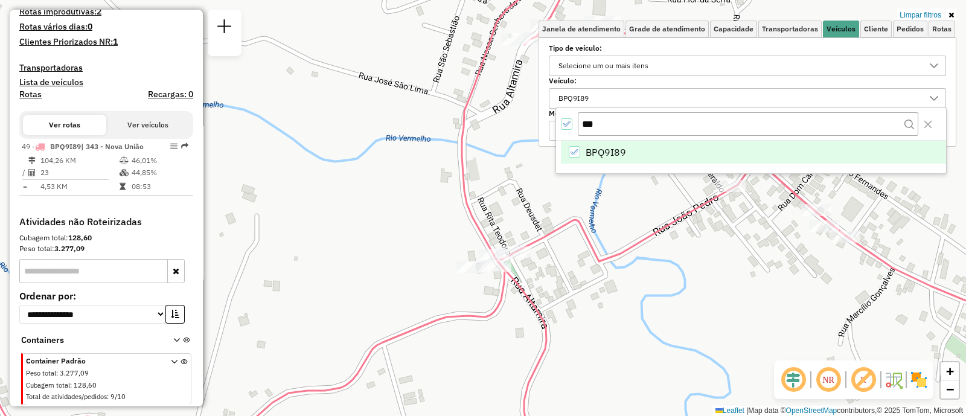
click at [574, 154] on icon "BPQ9I89" at bounding box center [575, 152] width 8 height 8
drag, startPoint x: 605, startPoint y: 122, endPoint x: 574, endPoint y: 125, distance: 30.9
click at [584, 122] on input "***" at bounding box center [748, 123] width 341 height 23
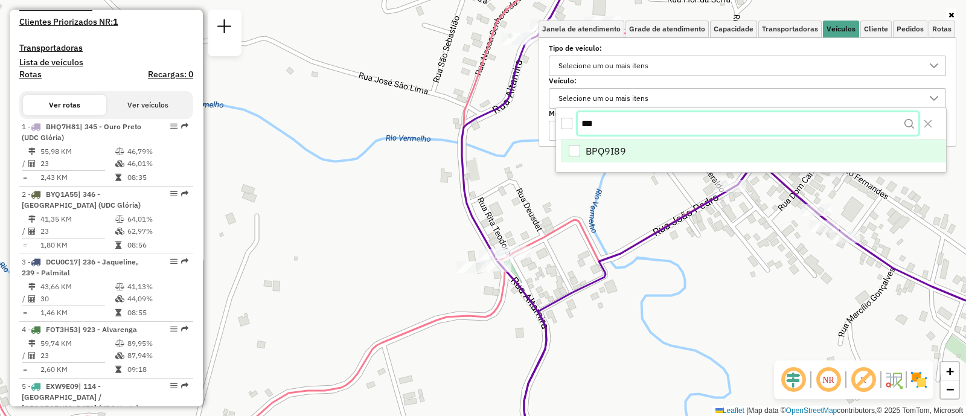
click at [592, 125] on input "***" at bounding box center [748, 123] width 341 height 23
drag, startPoint x: 601, startPoint y: 124, endPoint x: 577, endPoint y: 122, distance: 24.9
click at [578, 122] on input "***" at bounding box center [748, 123] width 341 height 23
paste input "****"
type input "*******"
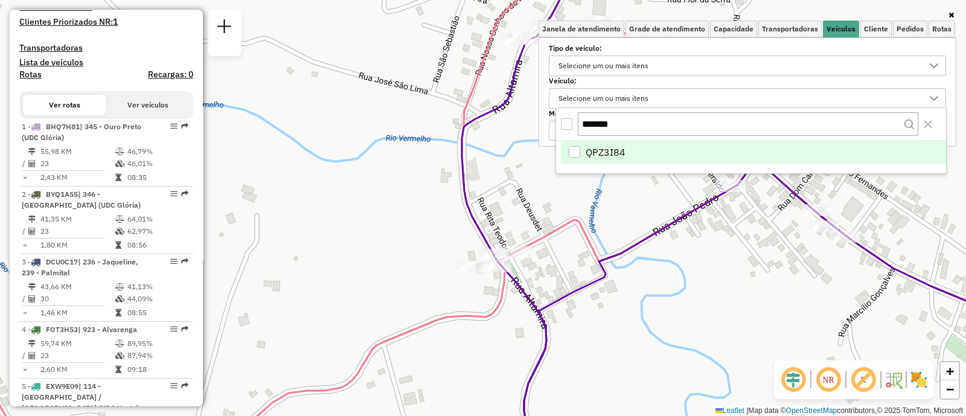
click at [595, 150] on span "QPZ3I84" at bounding box center [606, 152] width 40 height 14
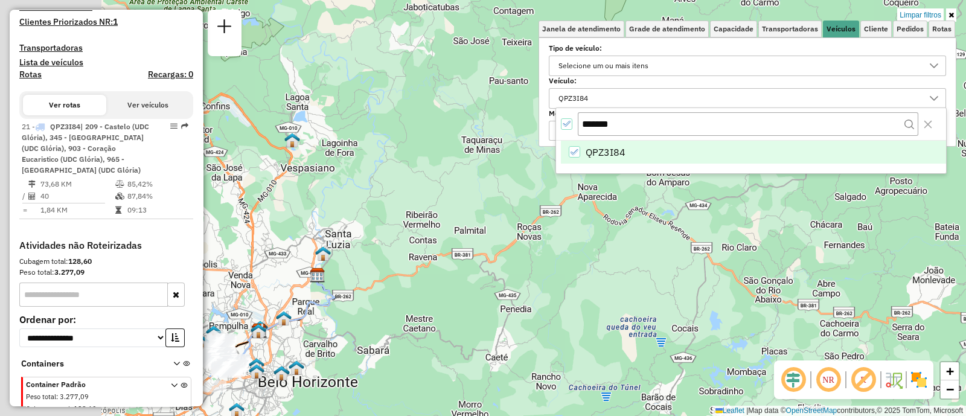
drag, startPoint x: 434, startPoint y: 255, endPoint x: 556, endPoint y: 142, distance: 166.2
click at [555, 146] on body "Aplicando filtros Pop-up bloqueado! Seu navegador bloqueou automáticamente a ab…" at bounding box center [483, 208] width 966 height 416
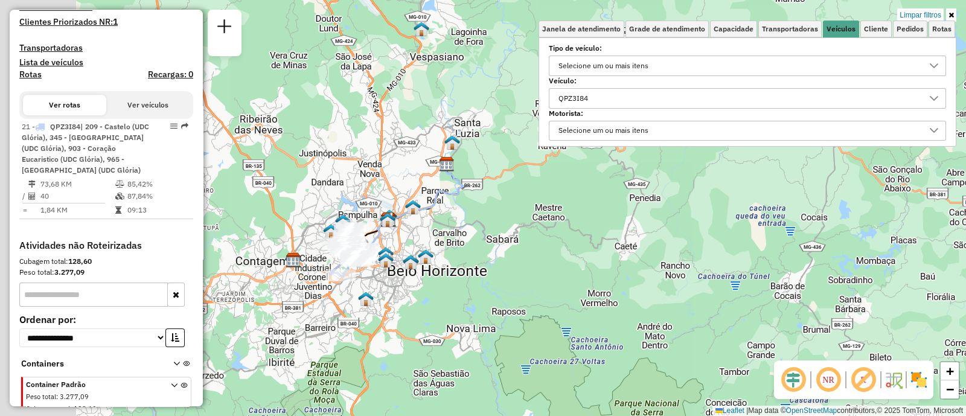
drag, startPoint x: 370, startPoint y: 270, endPoint x: 561, endPoint y: 174, distance: 213.8
click at [557, 175] on div "Limpar filtros Janela de atendimento Grade de atendimento Capacidade Transporta…" at bounding box center [483, 208] width 966 height 416
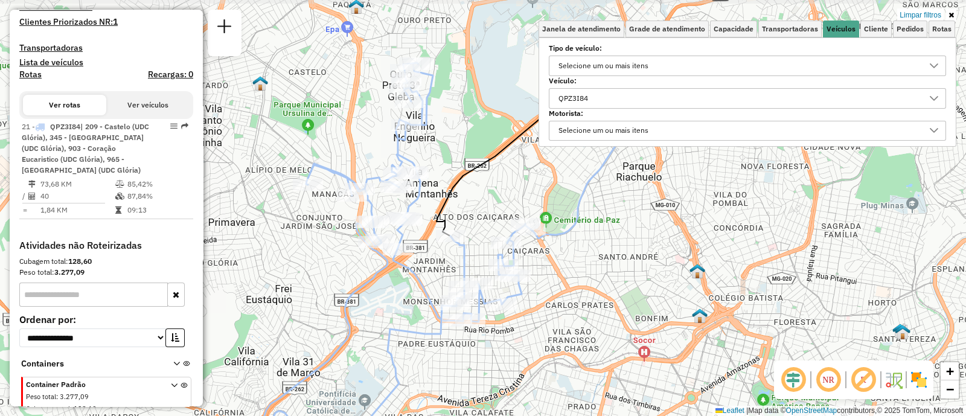
drag, startPoint x: 442, startPoint y: 296, endPoint x: 486, endPoint y: 367, distance: 83.3
click at [486, 367] on div "Limpar filtros Janela de atendimento Grade de atendimento Capacidade Transporta…" at bounding box center [483, 208] width 966 height 416
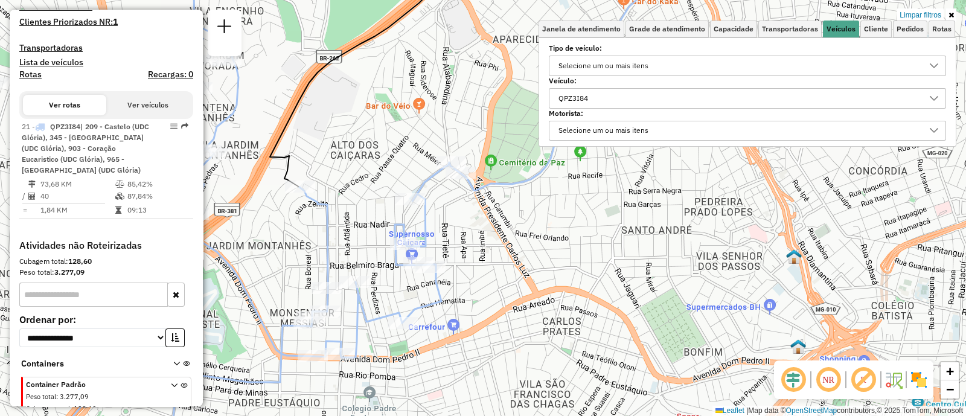
drag, startPoint x: 348, startPoint y: 210, endPoint x: 420, endPoint y: 215, distance: 72.0
click at [397, 216] on div "Limpar filtros Janela de atendimento Grade de atendimento Capacidade Transporta…" at bounding box center [483, 208] width 966 height 416
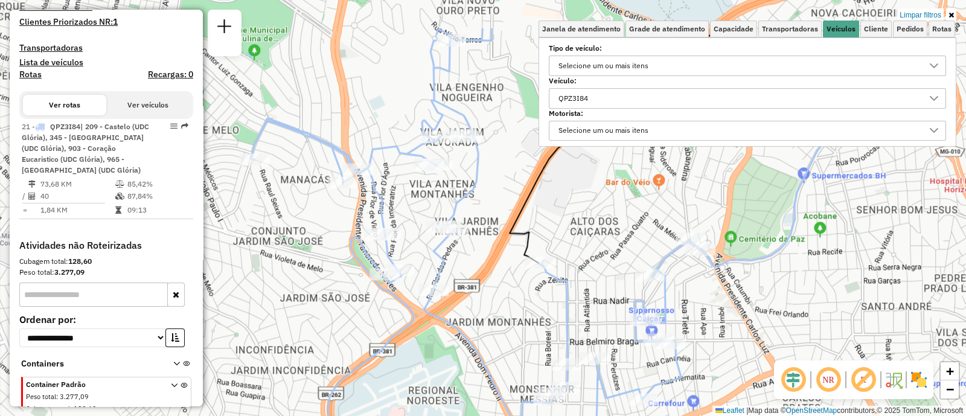
drag, startPoint x: 420, startPoint y: 215, endPoint x: 619, endPoint y: 309, distance: 220.9
click at [619, 309] on div "Limpar filtros Janela de atendimento Grade de atendimento Capacidade Transporta…" at bounding box center [483, 208] width 966 height 416
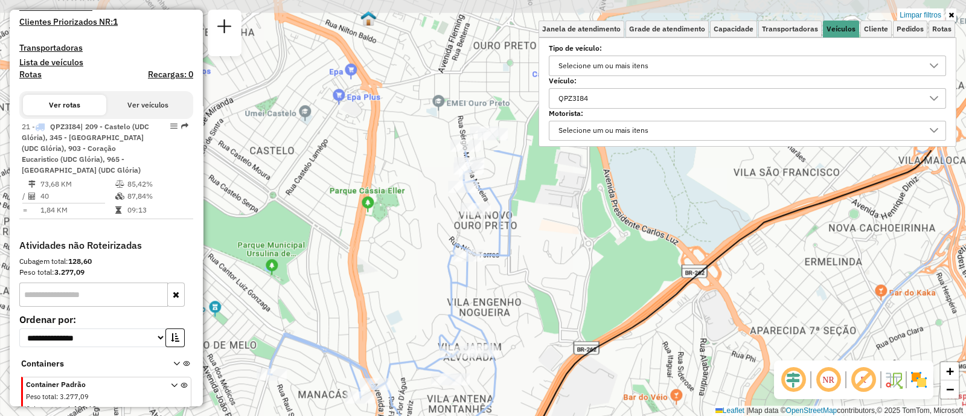
drag, startPoint x: 530, startPoint y: 122, endPoint x: 525, endPoint y: 314, distance: 192.1
click at [525, 314] on div "Limpar filtros Janela de atendimento Grade de atendimento Capacidade Transporta…" at bounding box center [483, 208] width 966 height 416
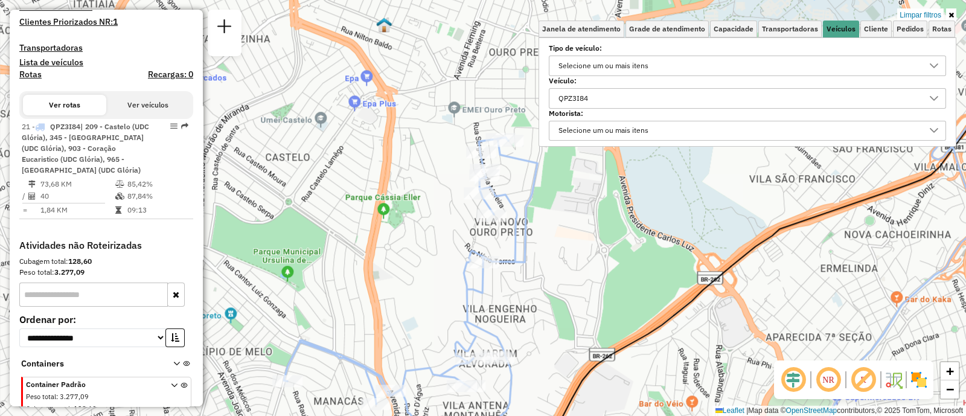
drag, startPoint x: 506, startPoint y: 321, endPoint x: 509, endPoint y: 242, distance: 79.1
click at [507, 254] on div "Limpar filtros Janela de atendimento Grade de atendimento Capacidade Transporta…" at bounding box center [483, 208] width 966 height 416
click at [511, 227] on div "Limpar filtros Janela de atendimento Grade de atendimento Capacidade Transporta…" at bounding box center [483, 208] width 966 height 416
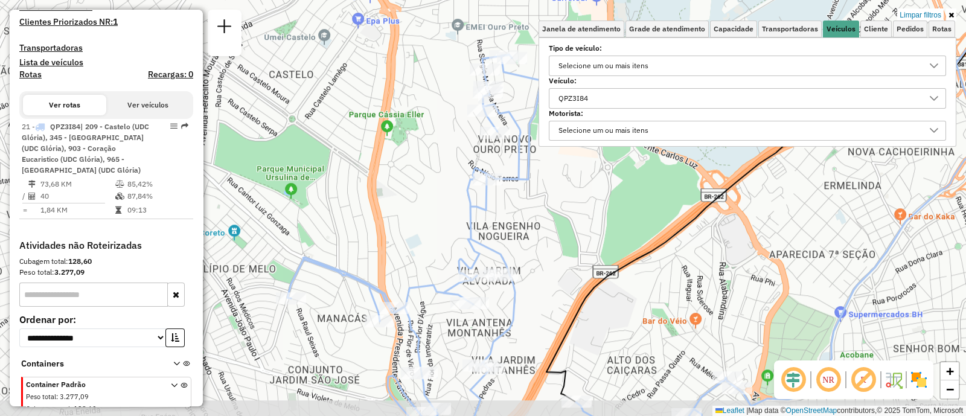
drag, startPoint x: 514, startPoint y: 213, endPoint x: 521, endPoint y: 184, distance: 29.3
click at [517, 182] on div "Limpar filtros Janela de atendimento Grade de atendimento Capacidade Transporta…" at bounding box center [483, 208] width 966 height 416
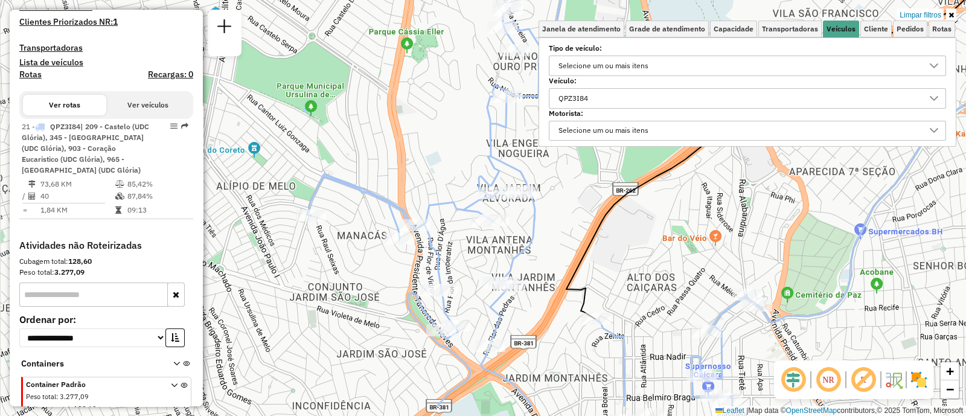
drag, startPoint x: 548, startPoint y: 258, endPoint x: 563, endPoint y: 211, distance: 48.9
click at [563, 211] on div "Limpar filtros Janela de atendimento Grade de atendimento Capacidade Transporta…" at bounding box center [483, 208] width 966 height 416
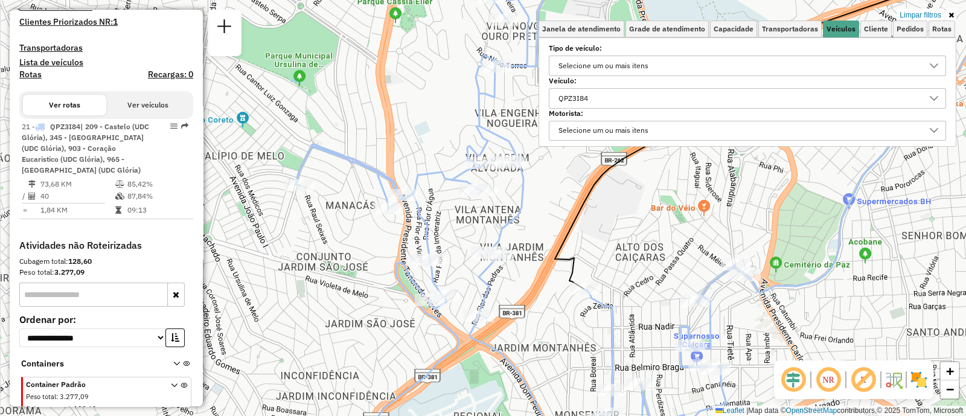
drag, startPoint x: 577, startPoint y: 336, endPoint x: 546, endPoint y: 267, distance: 75.2
click at [546, 267] on div "Limpar filtros Janela de atendimento Grade de atendimento Capacidade Transporta…" at bounding box center [483, 208] width 966 height 416
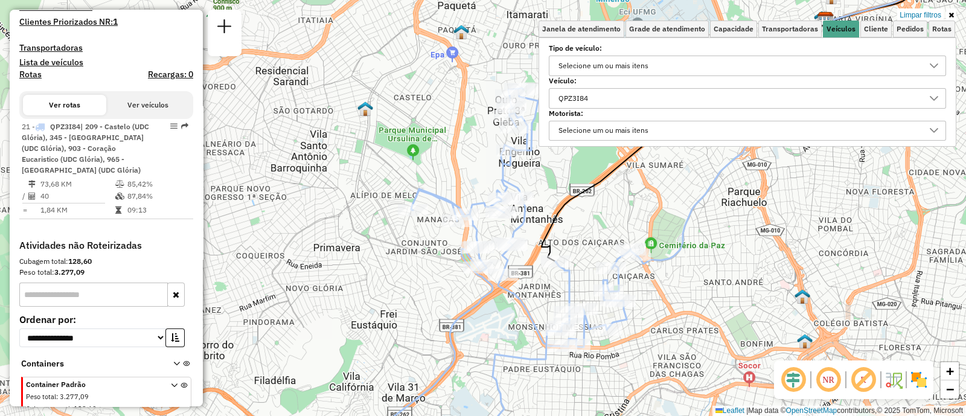
click at [648, 85] on label "Veículo:" at bounding box center [747, 80] width 397 height 11
click at [638, 95] on div "QPZ3I84" at bounding box center [738, 98] width 368 height 19
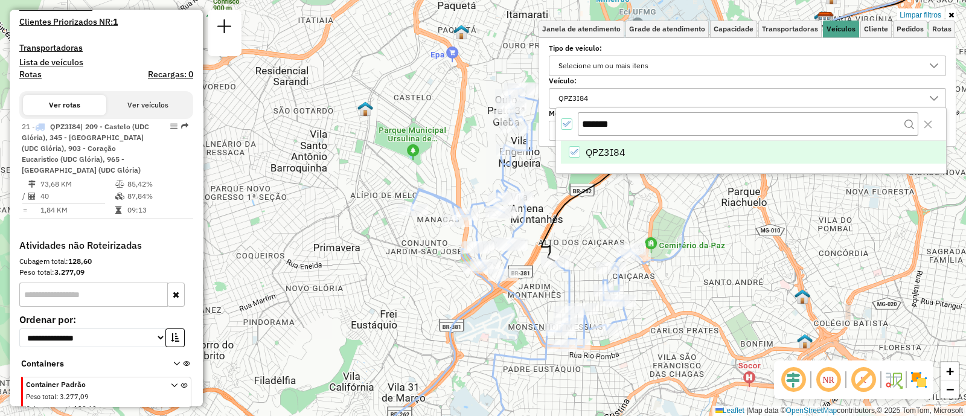
click at [574, 151] on icon "QPZ3I84" at bounding box center [575, 152] width 8 height 8
click at [575, 151] on div "QPZ3I84" at bounding box center [574, 151] width 11 height 11
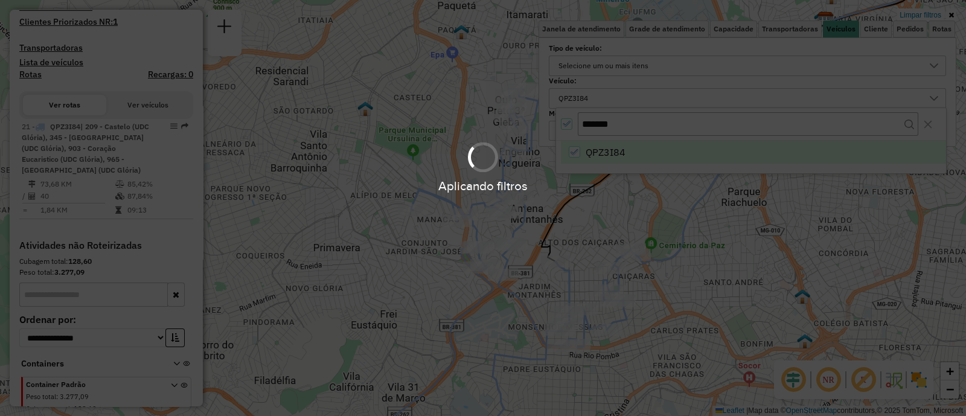
drag, startPoint x: 627, startPoint y: 122, endPoint x: 578, endPoint y: 121, distance: 49.5
click at [578, 121] on div "Aplicando filtros" at bounding box center [483, 208] width 966 height 416
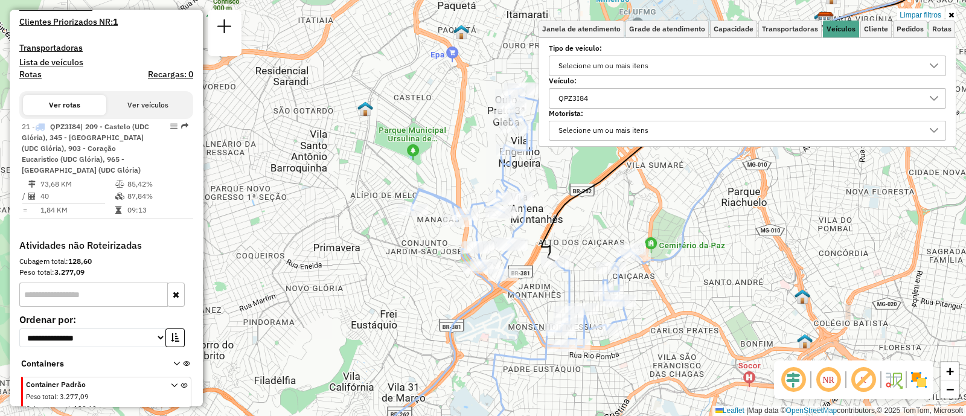
click at [624, 89] on div "QPZ3I84" at bounding box center [738, 98] width 368 height 19
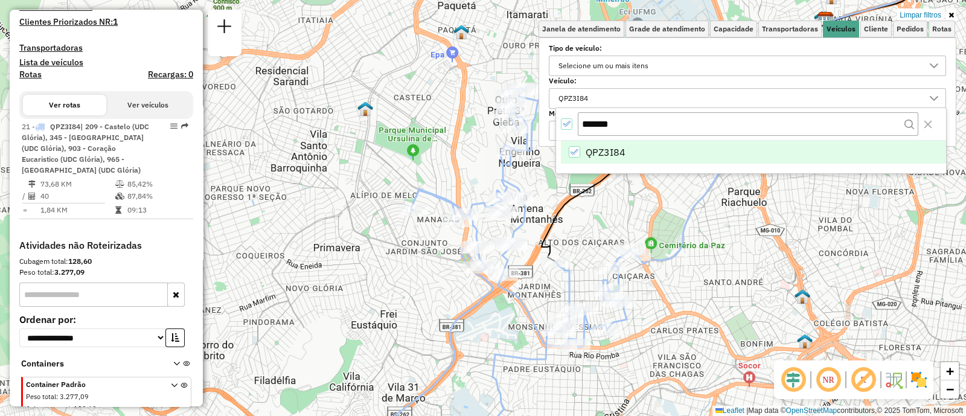
drag, startPoint x: 636, startPoint y: 126, endPoint x: 561, endPoint y: 124, distance: 74.9
click at [561, 125] on div "*******" at bounding box center [751, 124] width 390 height 33
click at [566, 123] on icon "All items selected" at bounding box center [566, 124] width 8 height 8
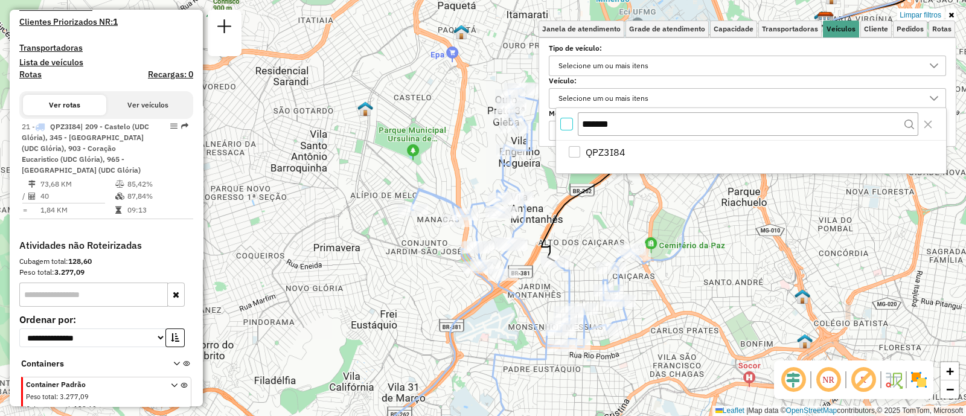
scroll to position [6, 4]
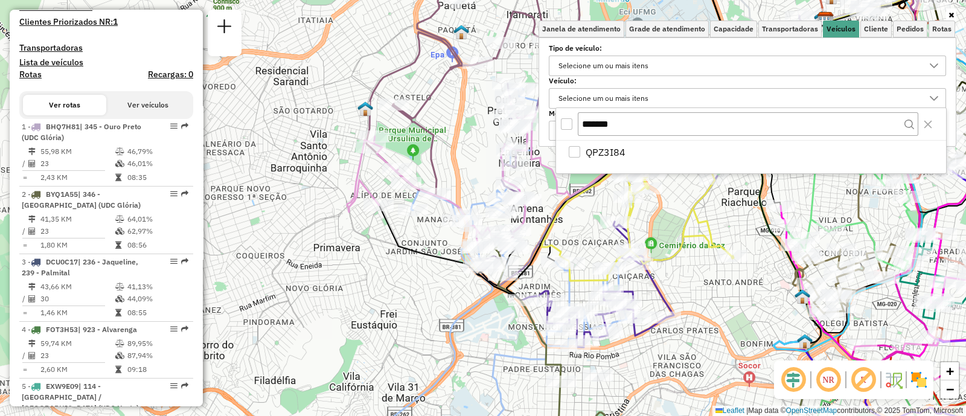
click at [619, 86] on div "Veículo: Selecione um ou mais itens" at bounding box center [747, 93] width 397 height 30
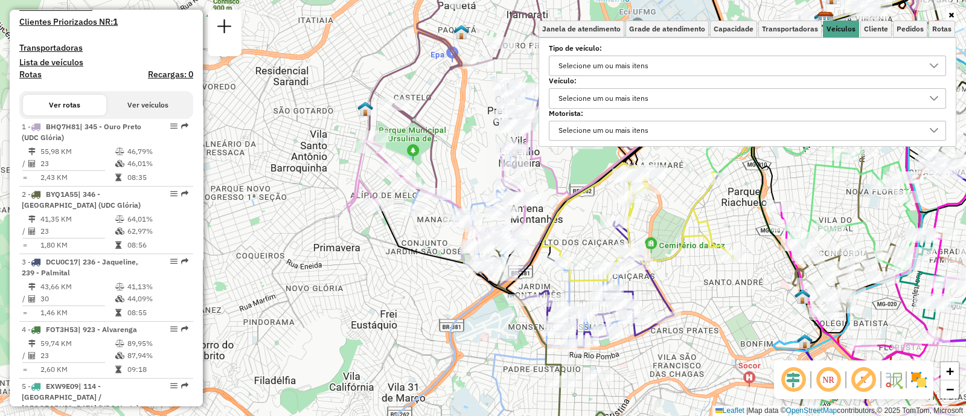
click at [626, 97] on div "Selecione um ou mais itens" at bounding box center [603, 98] width 98 height 19
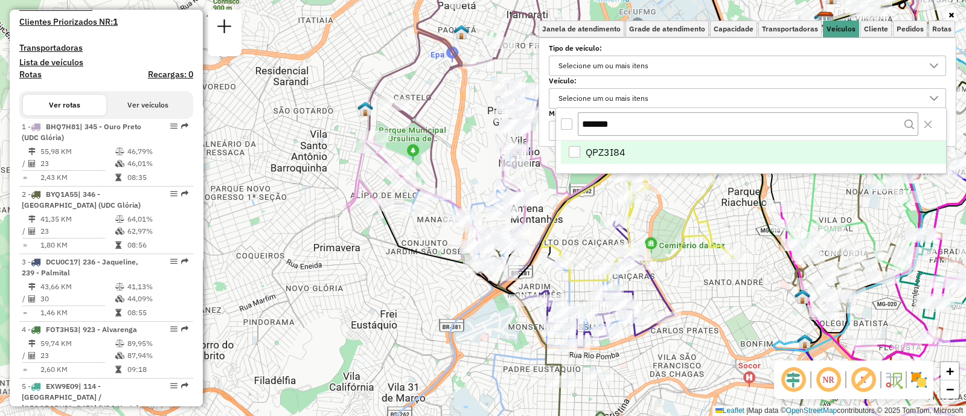
drag, startPoint x: 625, startPoint y: 124, endPoint x: 573, endPoint y: 123, distance: 51.9
click at [576, 123] on div "*******" at bounding box center [751, 124] width 390 height 33
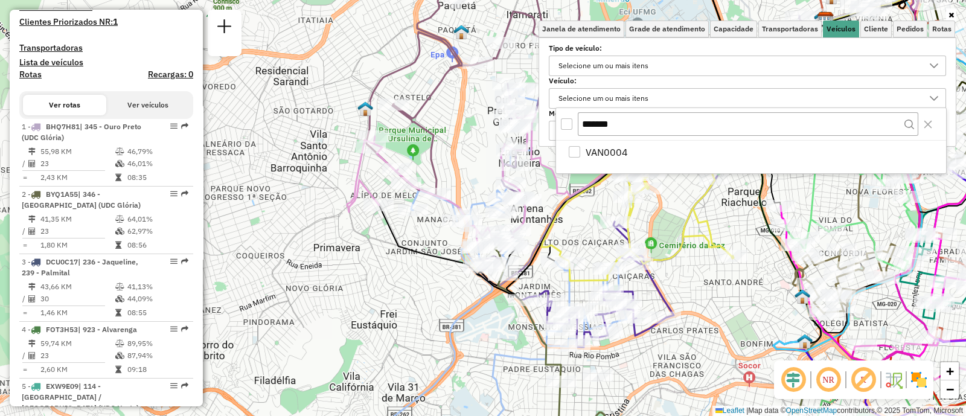
type input "*******"
click at [561, 125] on div "All items unselected" at bounding box center [566, 123] width 11 height 11
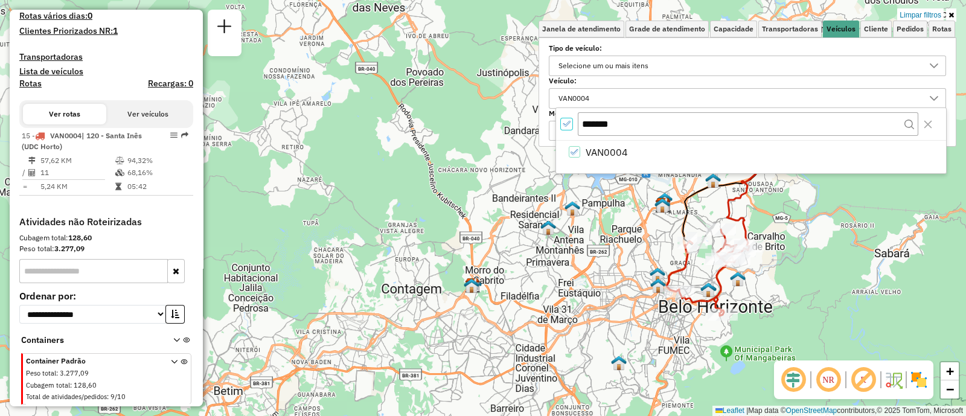
drag, startPoint x: 761, startPoint y: 318, endPoint x: 724, endPoint y: 320, distance: 37.5
click at [724, 320] on div "Limpar filtros Janela de atendimento Grade de atendimento Capacidade Transporta…" at bounding box center [483, 208] width 966 height 416
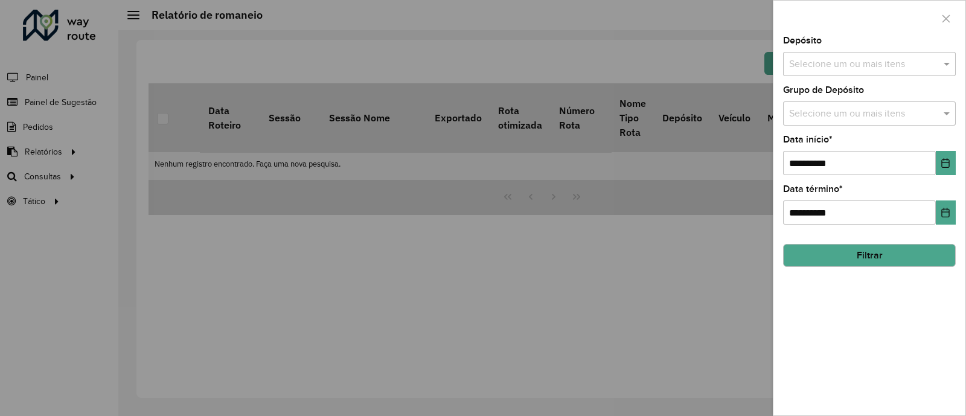
click at [837, 56] on div "Selecione um ou mais itens" at bounding box center [869, 64] width 173 height 24
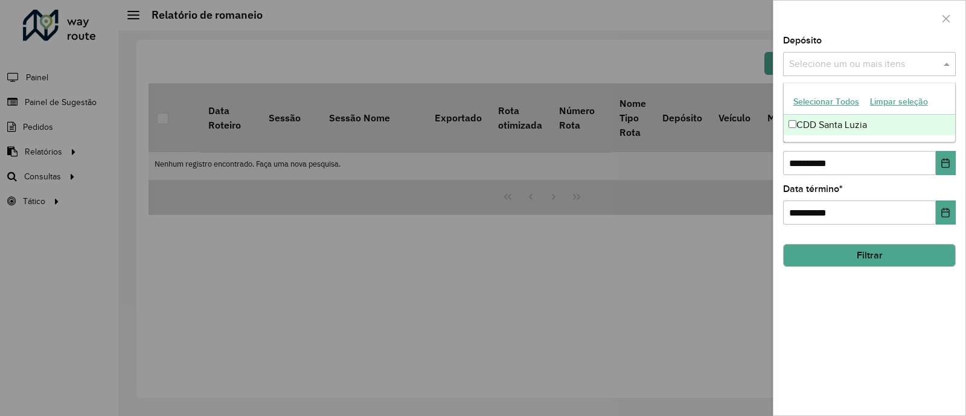
click at [828, 117] on div "CDD Santa Luzia" at bounding box center [869, 125] width 171 height 21
click at [826, 257] on button "Filtrar" at bounding box center [869, 255] width 173 height 23
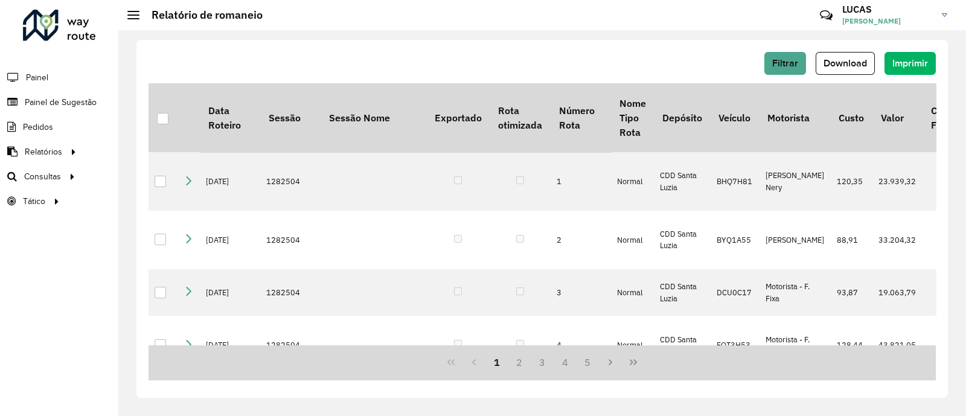
click at [842, 59] on span "Download" at bounding box center [845, 63] width 43 height 10
